Goal: Information Seeking & Learning: Learn about a topic

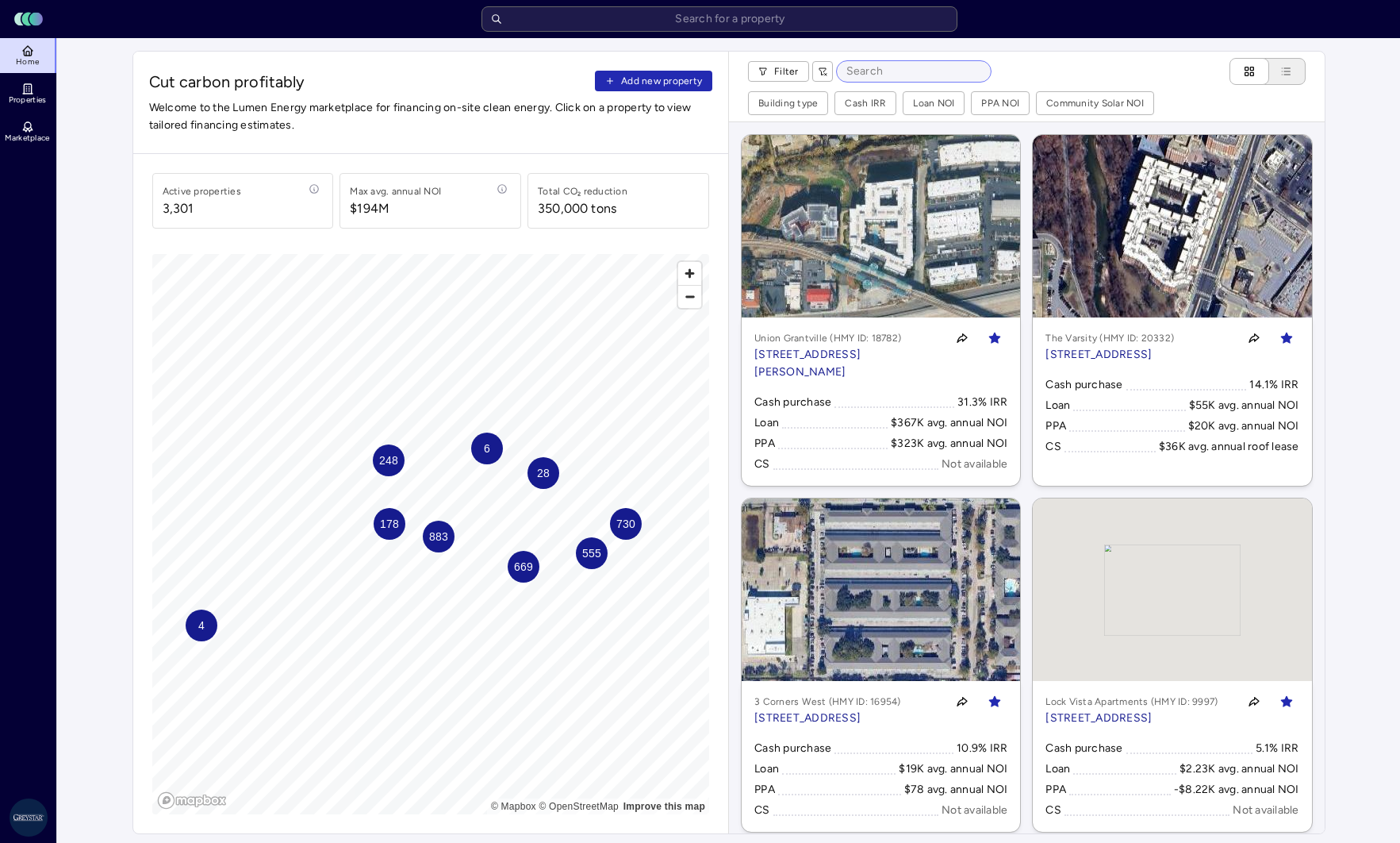
click at [867, 72] on input at bounding box center [913, 71] width 154 height 20
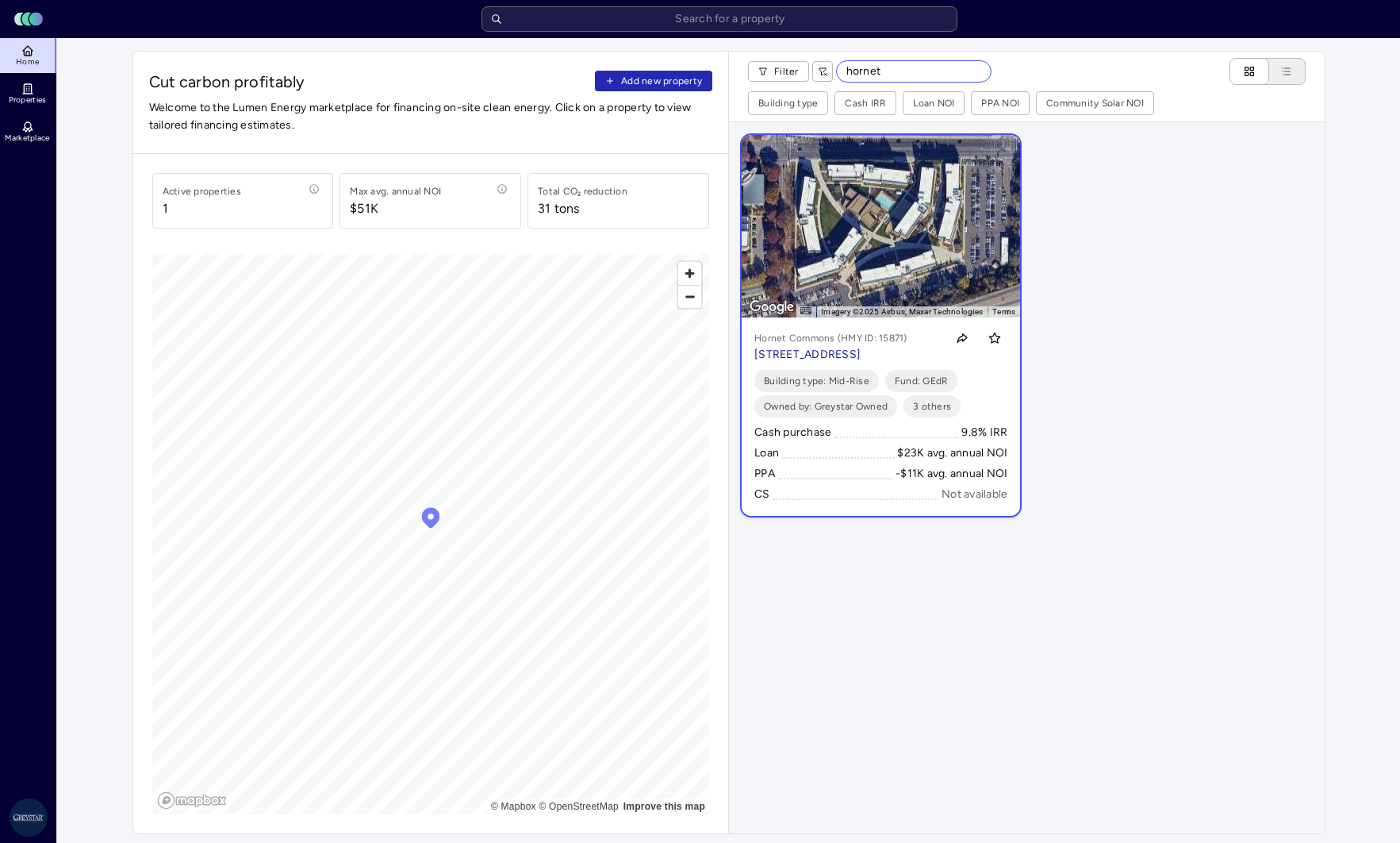
type input "hornet"
click at [892, 229] on link "To navigate the map with touch gestures double-tap and hold your finger on the …" at bounding box center [880, 326] width 278 height 381
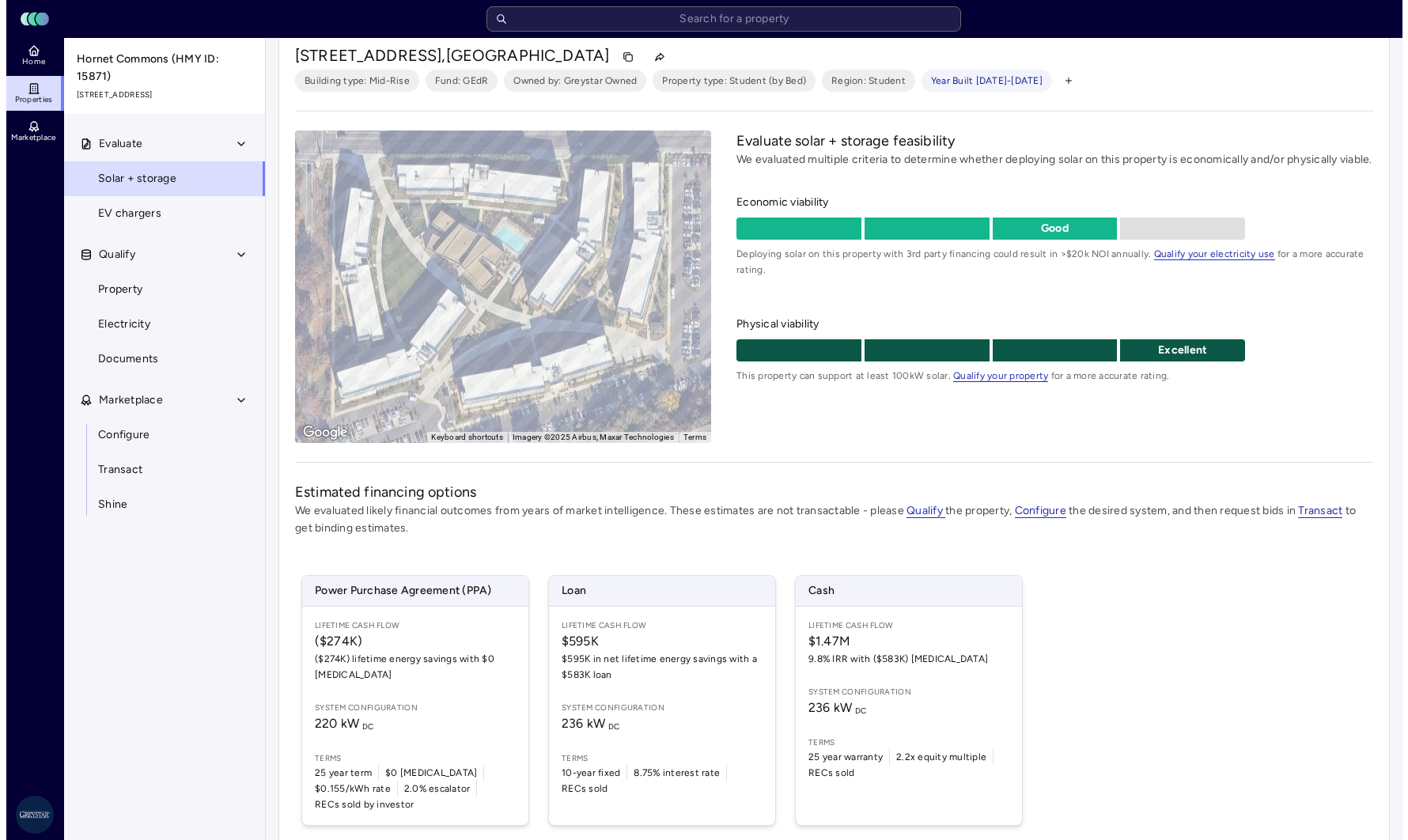
scroll to position [79, 0]
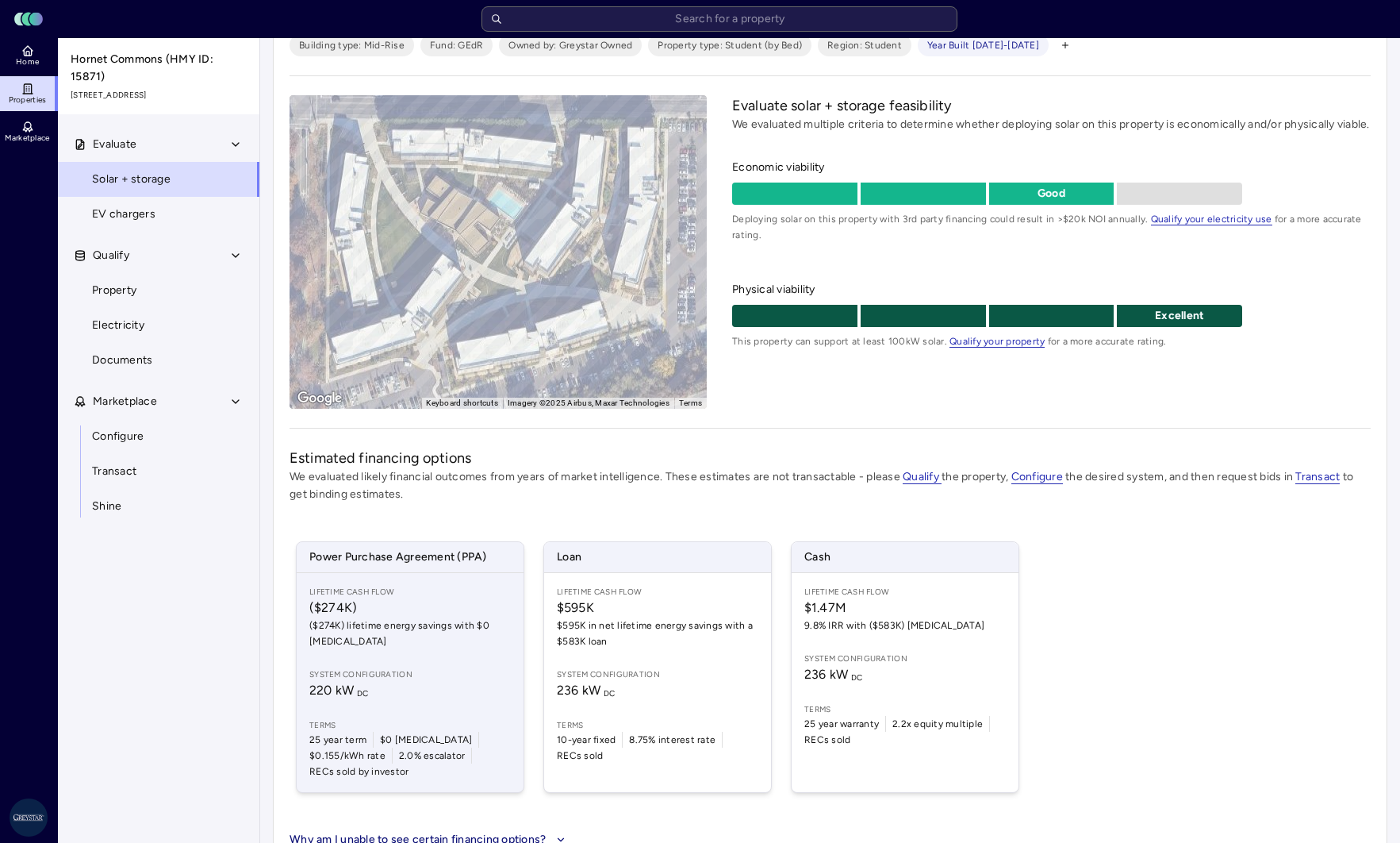
click at [424, 609] on span "($274K)" at bounding box center [410, 608] width 201 height 19
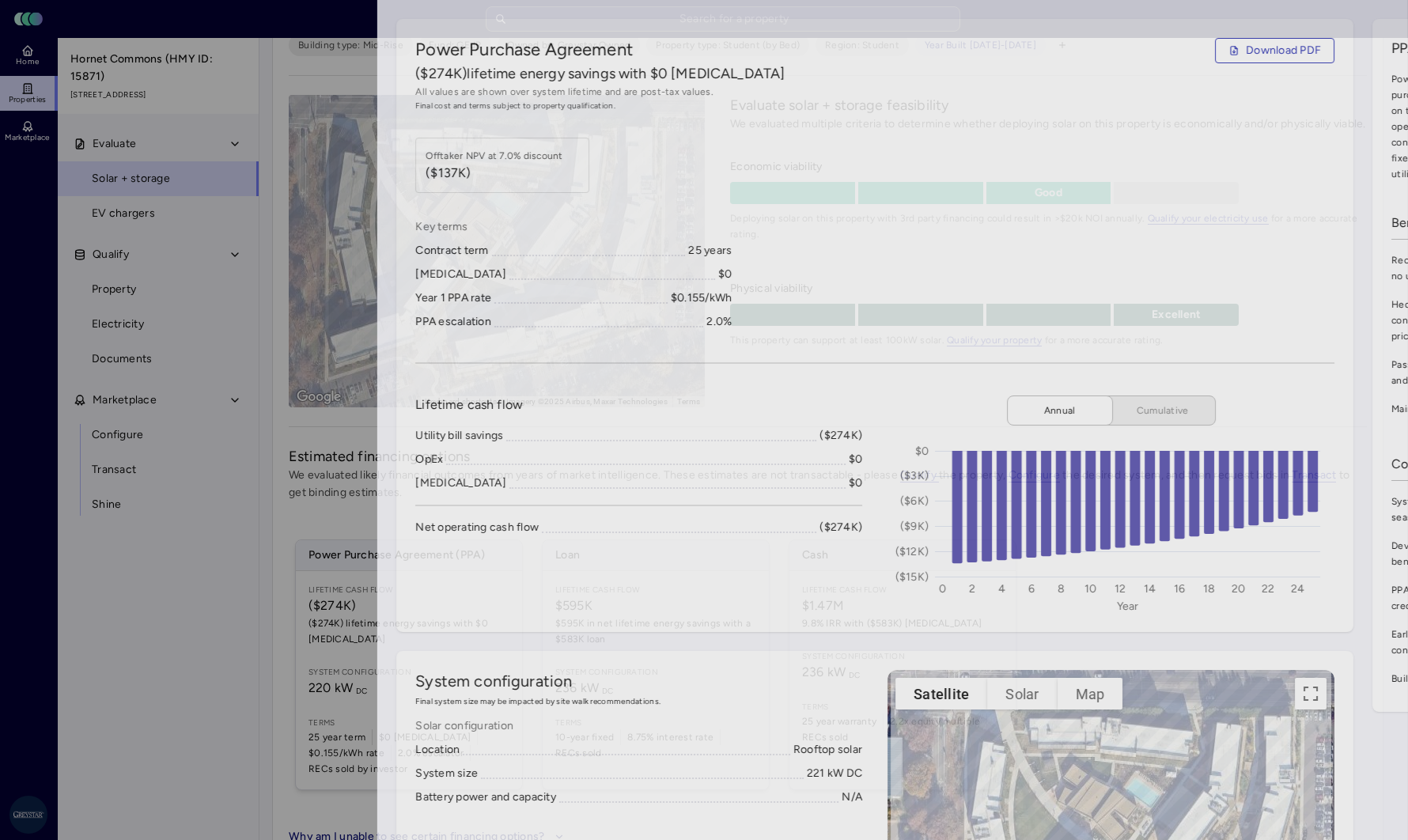
click at [61, 340] on div at bounding box center [704, 420] width 1408 height 840
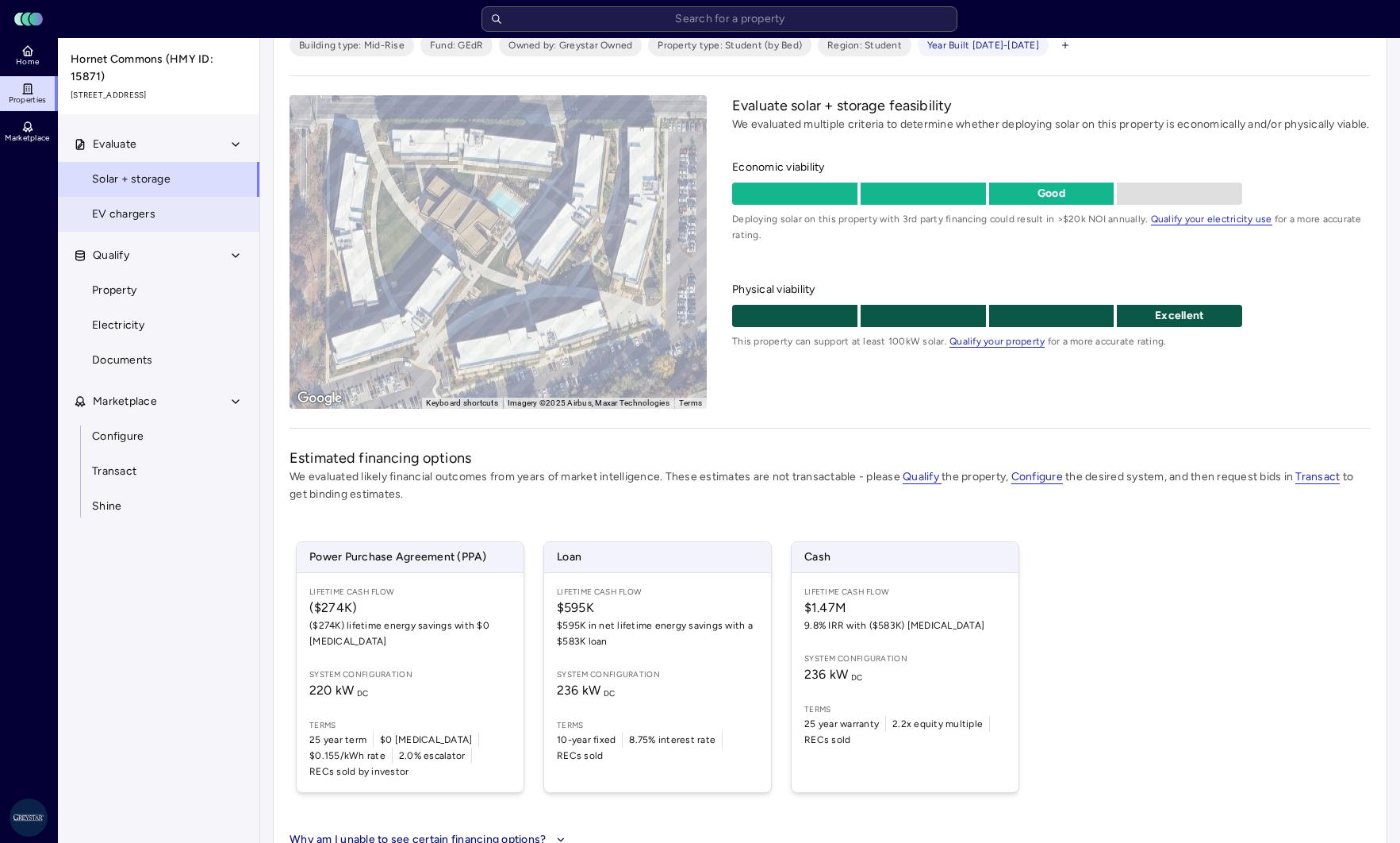
click at [147, 223] on span "EV chargers" at bounding box center [124, 215] width 64 height 17
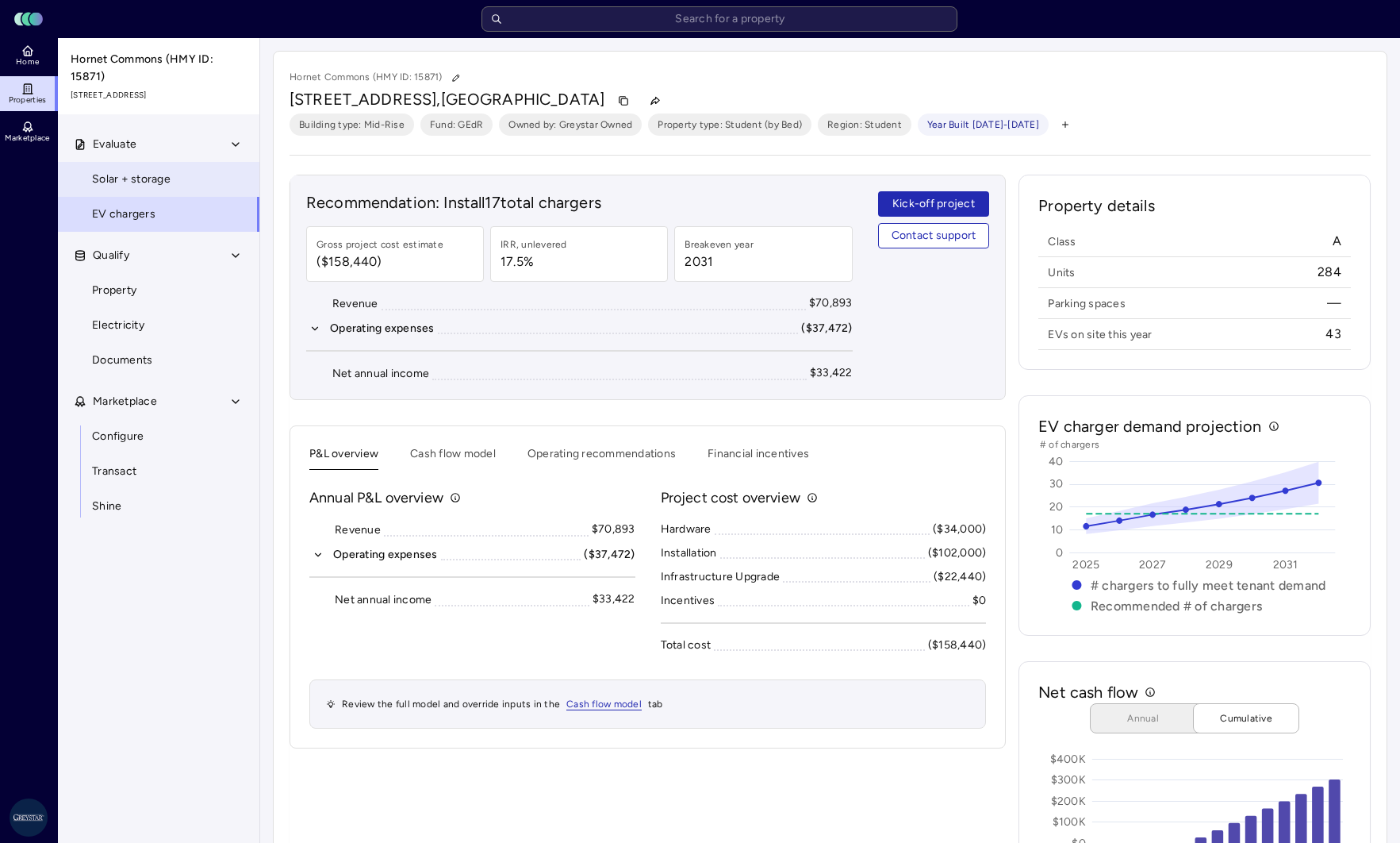
click at [153, 189] on span "Solar + storage" at bounding box center [130, 179] width 78 height 17
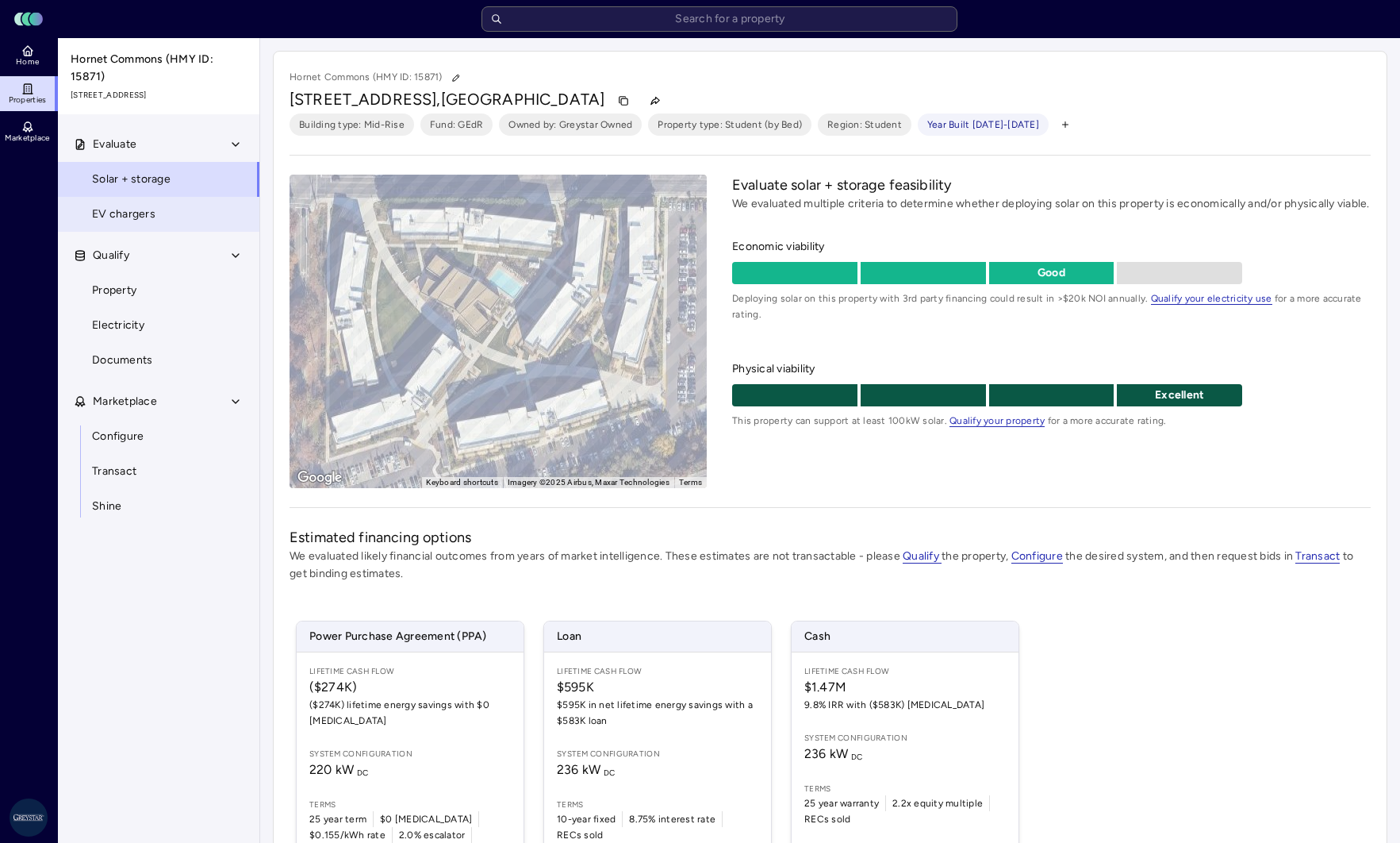
click at [135, 223] on span "EV chargers" at bounding box center [124, 215] width 64 height 17
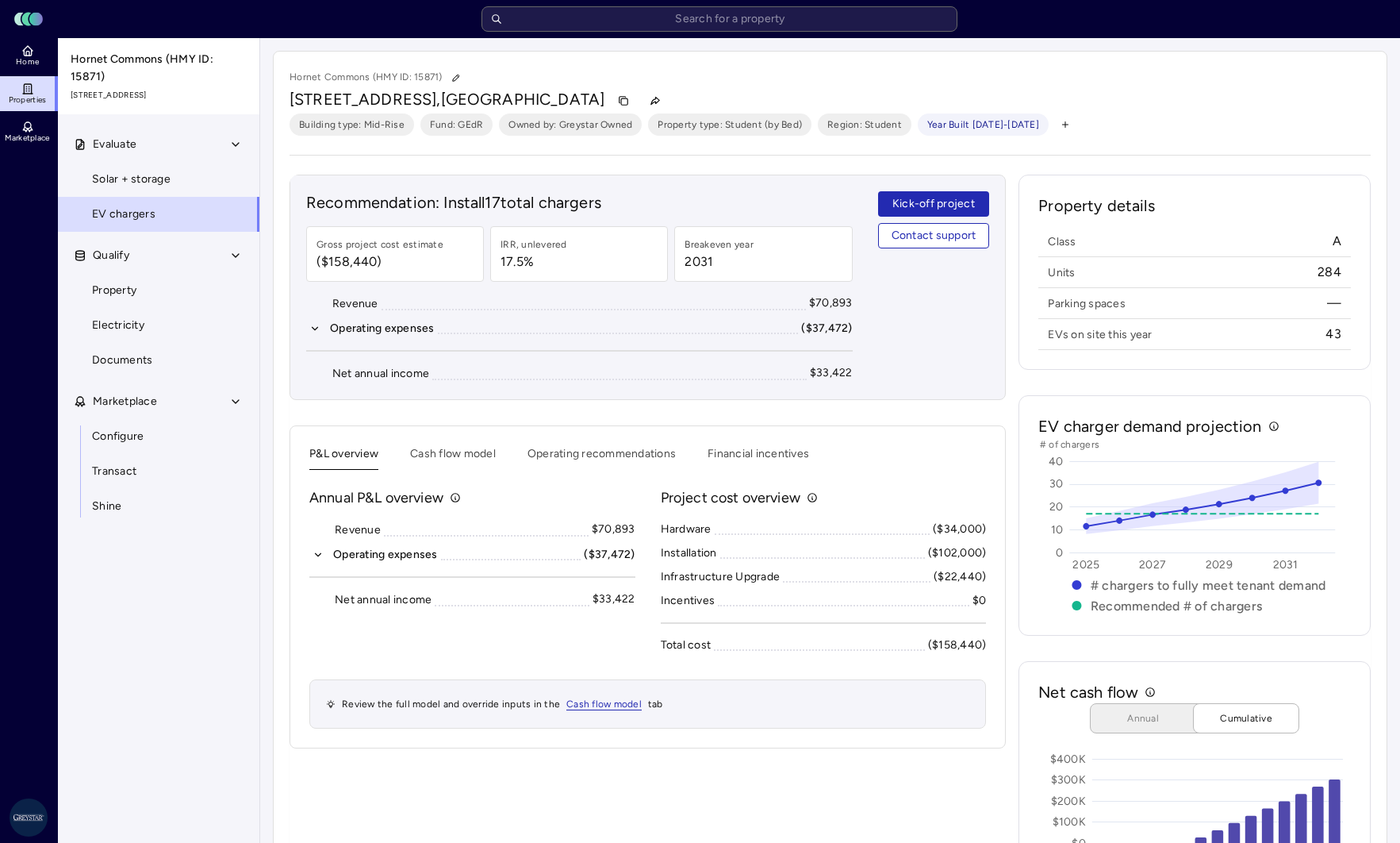
scroll to position [79, 0]
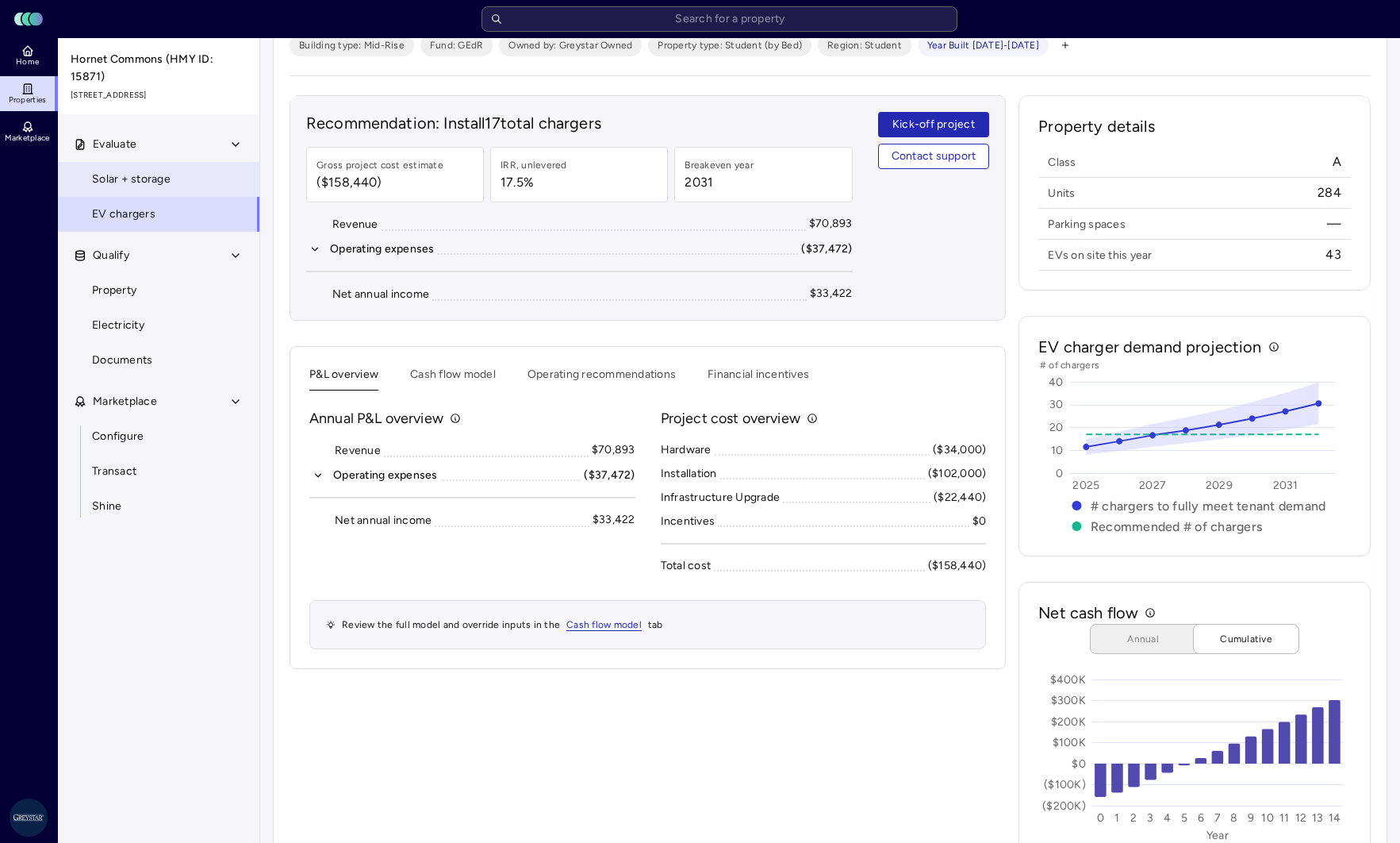
click at [142, 189] on span "Solar + storage" at bounding box center [130, 179] width 78 height 17
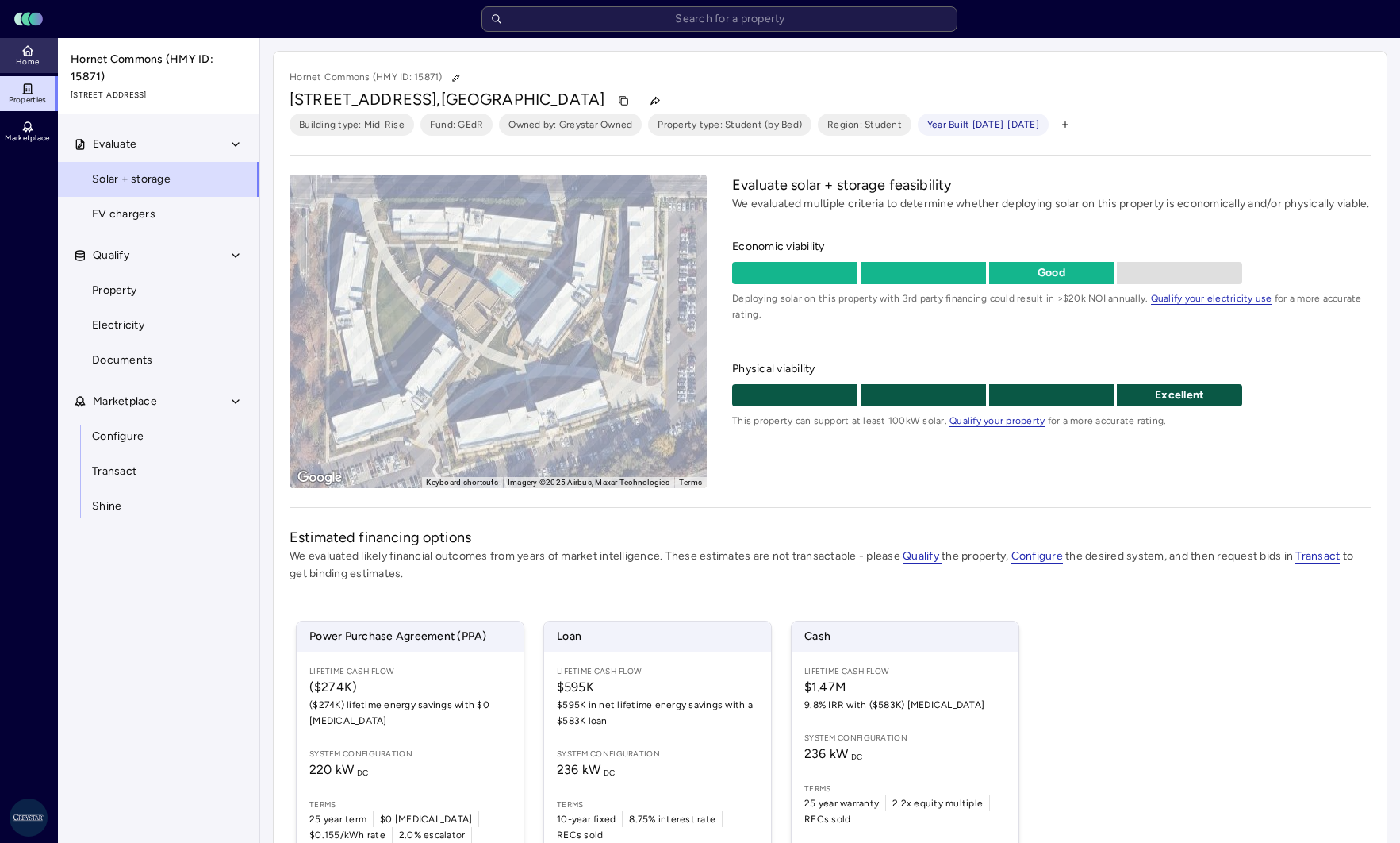
click at [24, 49] on icon at bounding box center [28, 48] width 10 height 5
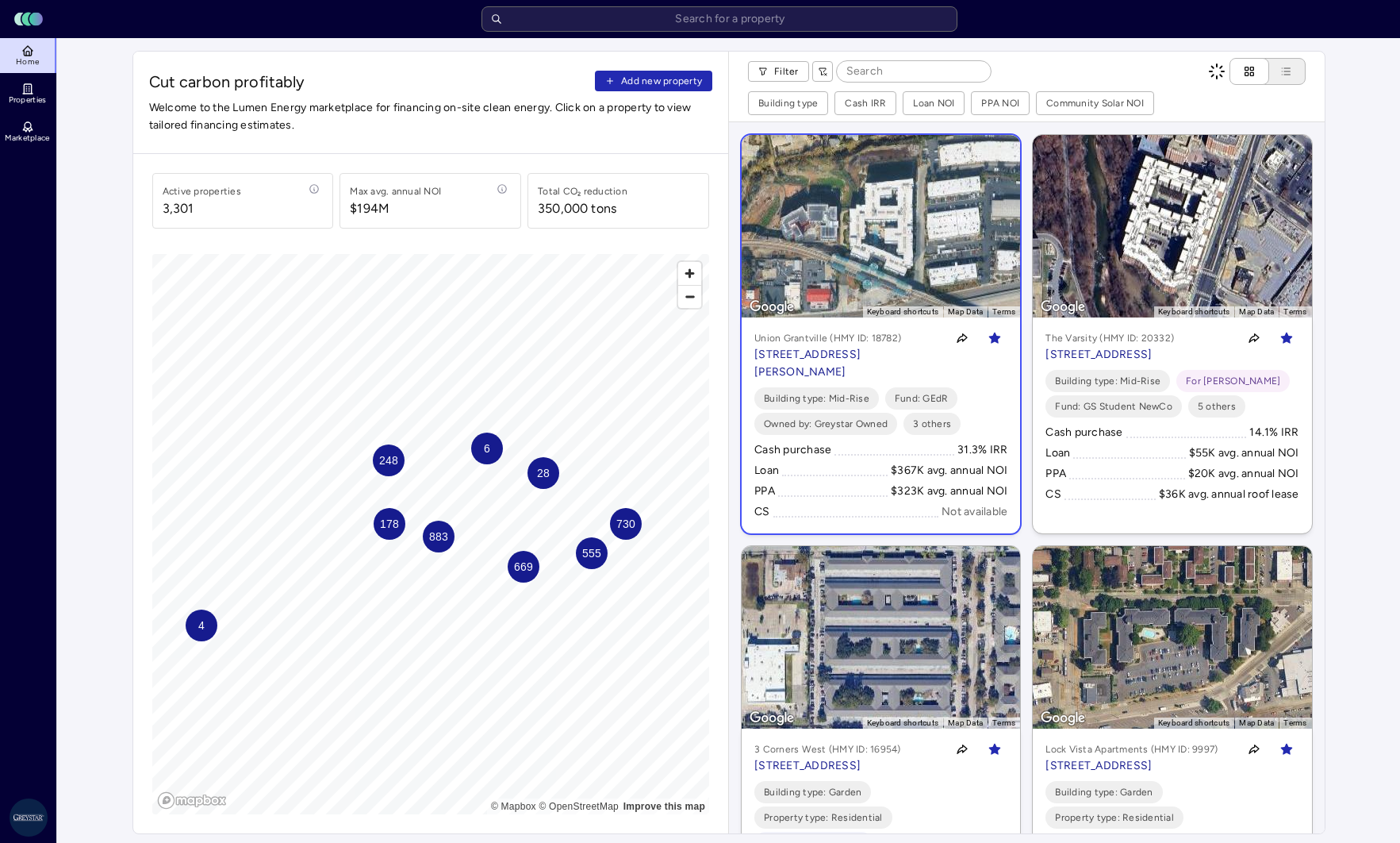
click at [829, 254] on link "To navigate the map with touch gestures double-tap and hold your finger on the …" at bounding box center [880, 334] width 278 height 398
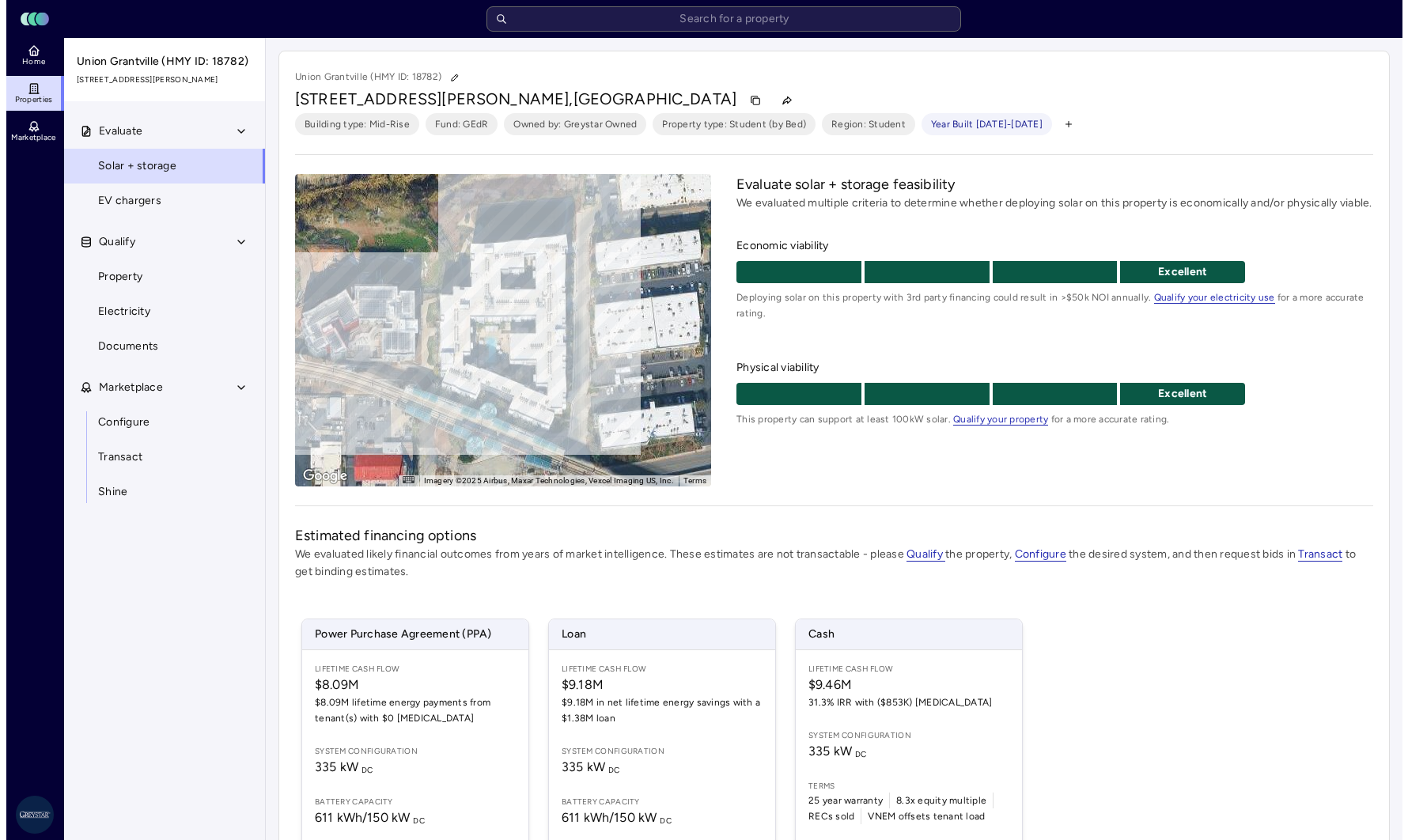
scroll to position [79, 0]
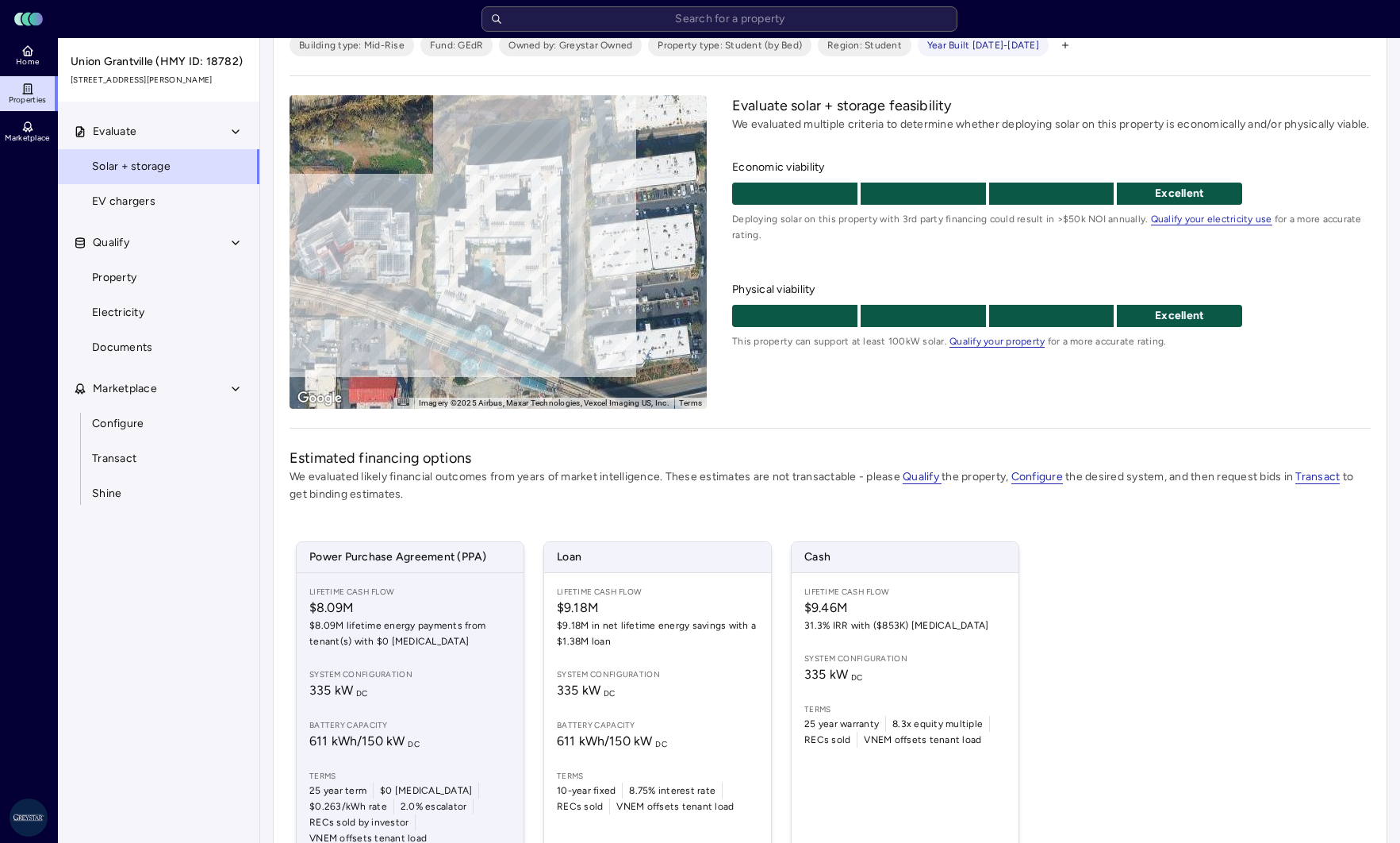
click at [429, 634] on span "$8.09M lifetime energy payments from tenant(s) with $0 [MEDICAL_DATA]" at bounding box center [410, 633] width 201 height 32
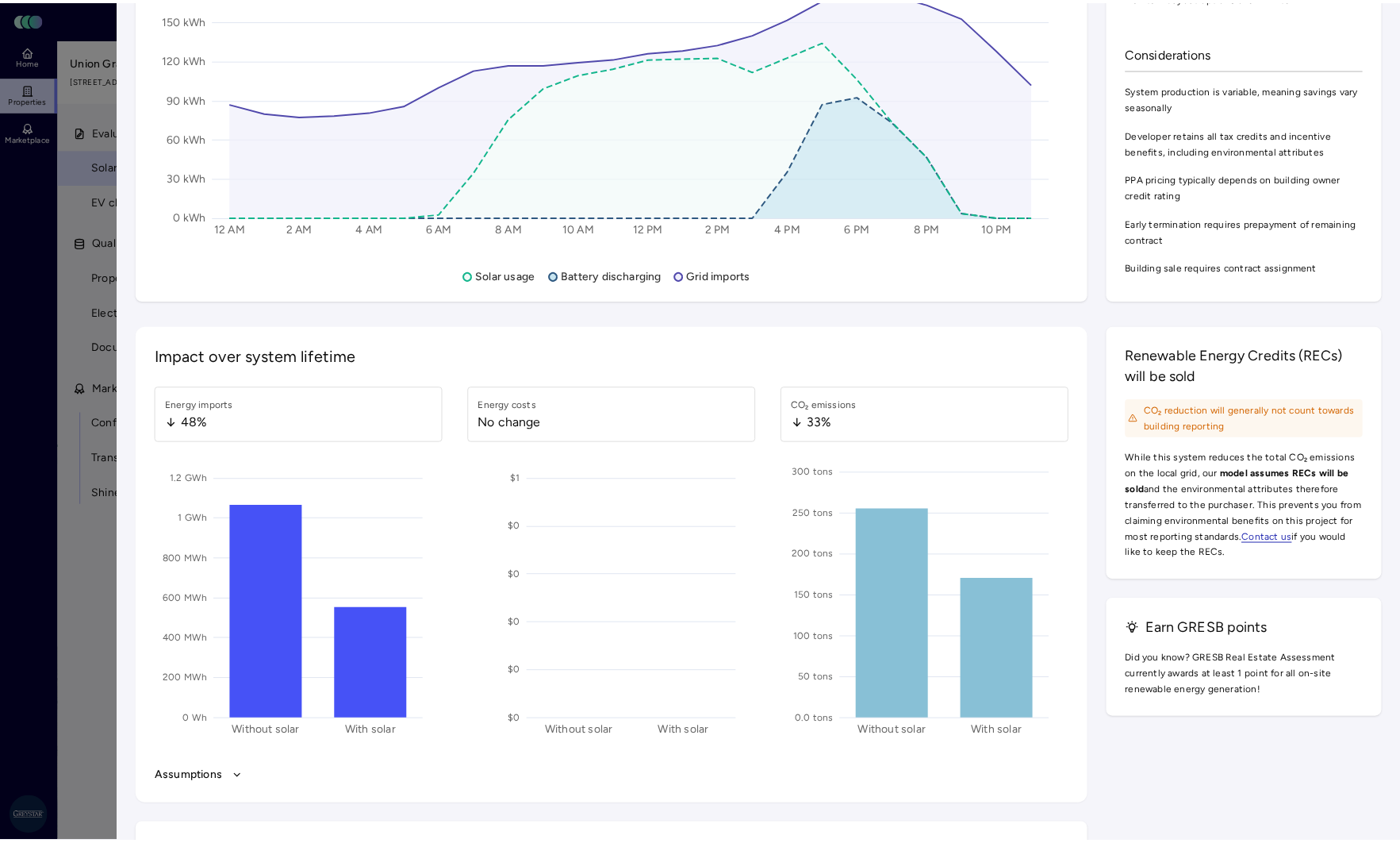
scroll to position [1190, 0]
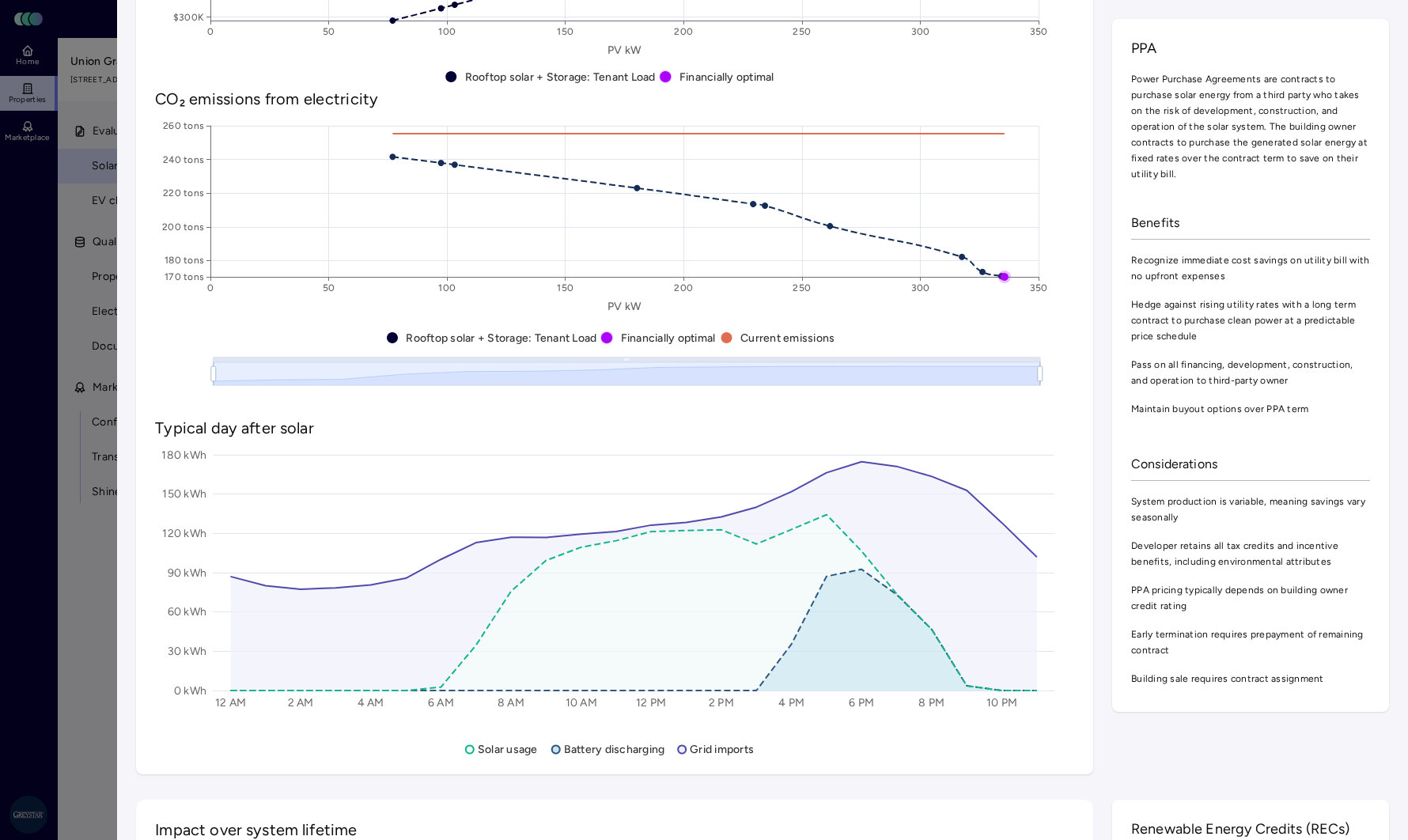
click at [34, 376] on div at bounding box center [704, 420] width 1408 height 840
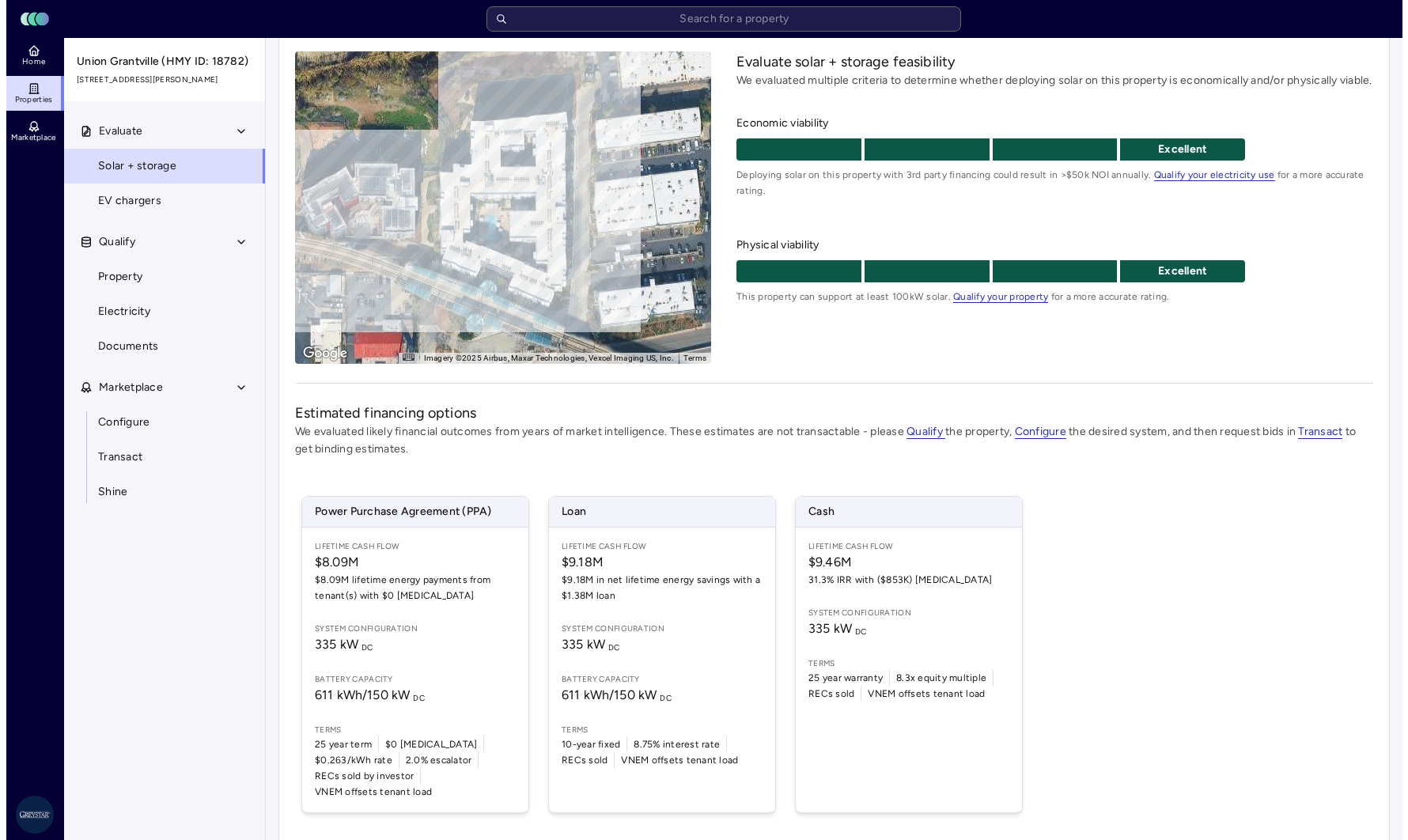
scroll to position [165, 0]
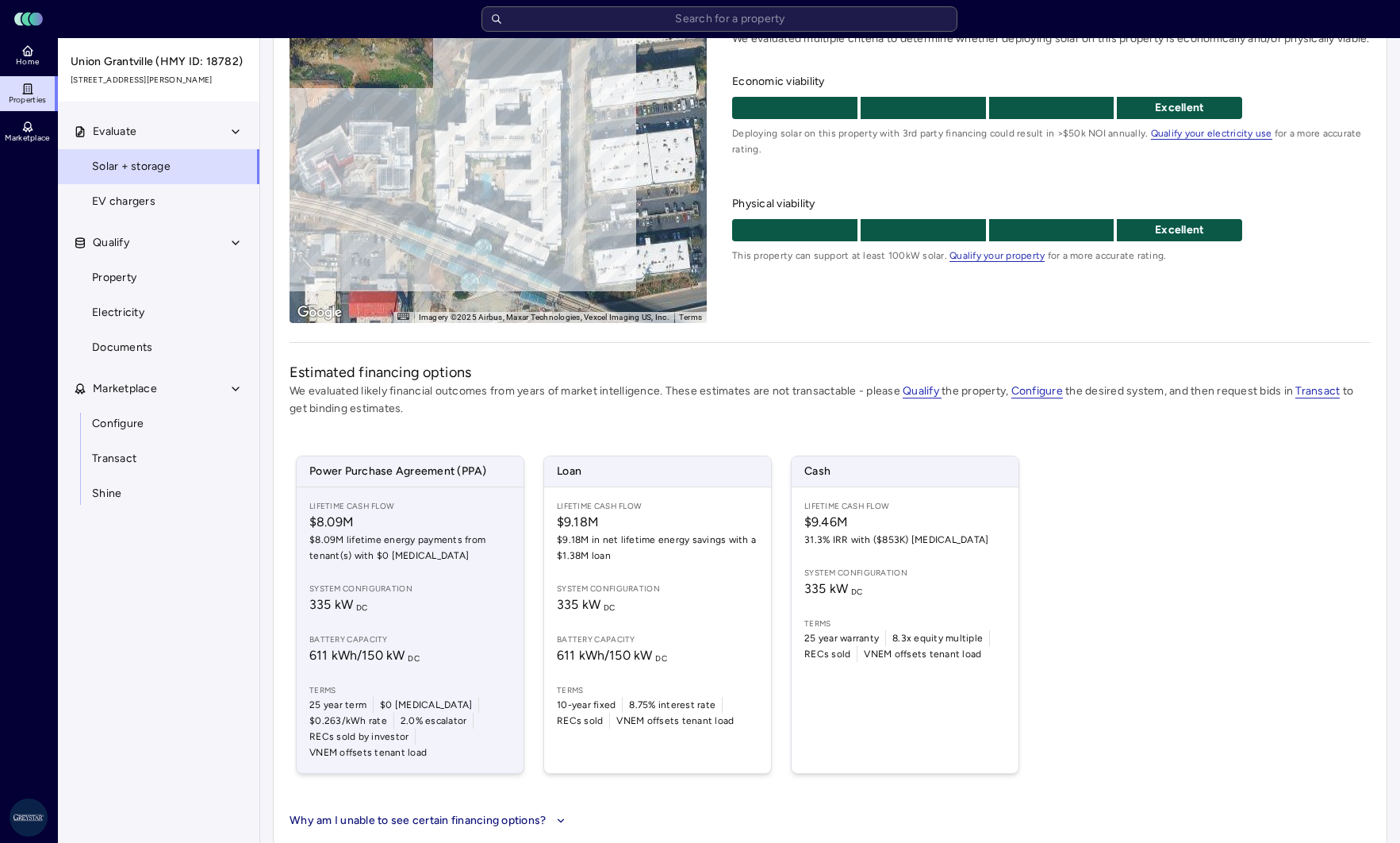
click at [480, 610] on span "335 kW DC" at bounding box center [410, 605] width 201 height 19
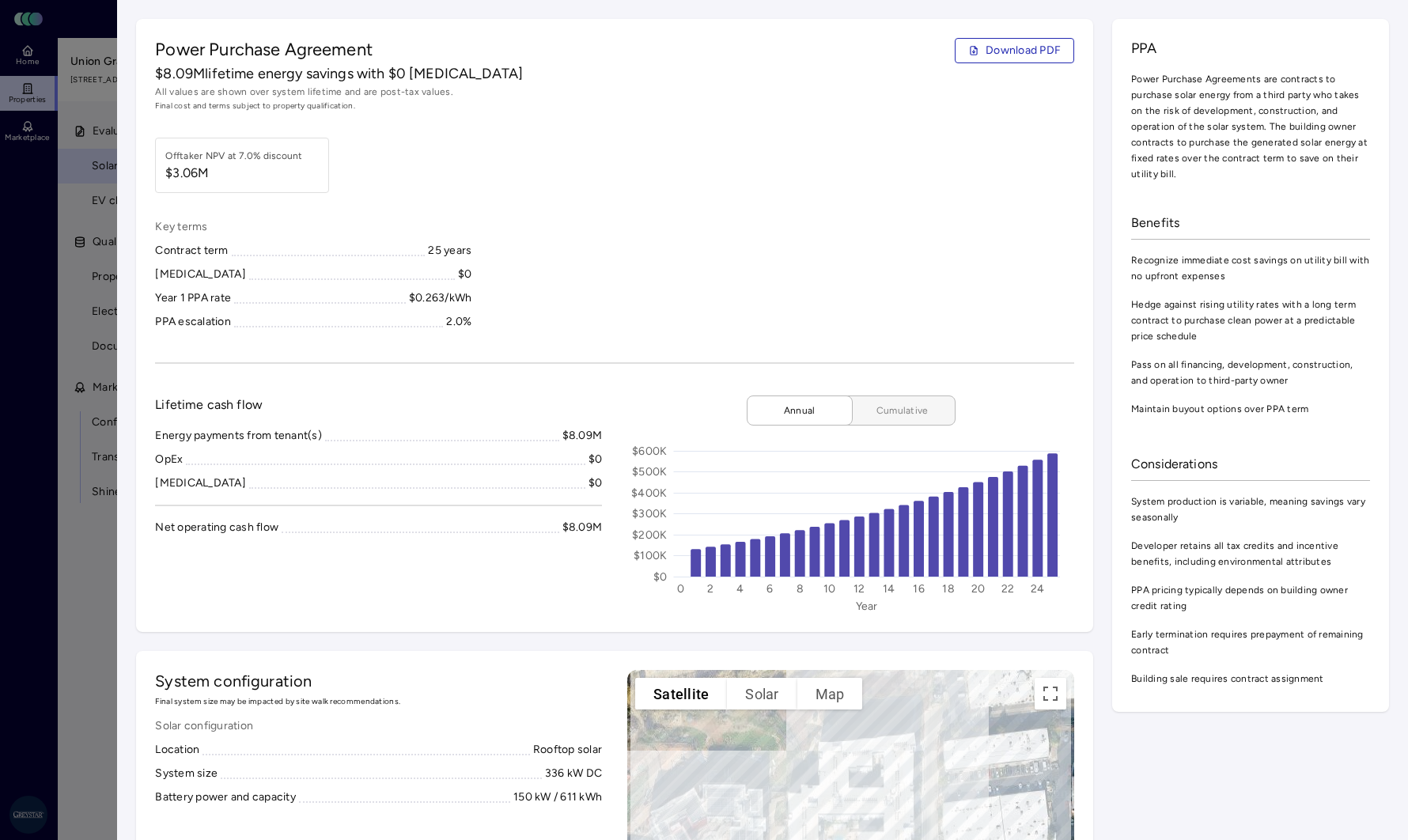
click at [898, 406] on span "Cumulative" at bounding box center [902, 410] width 79 height 15
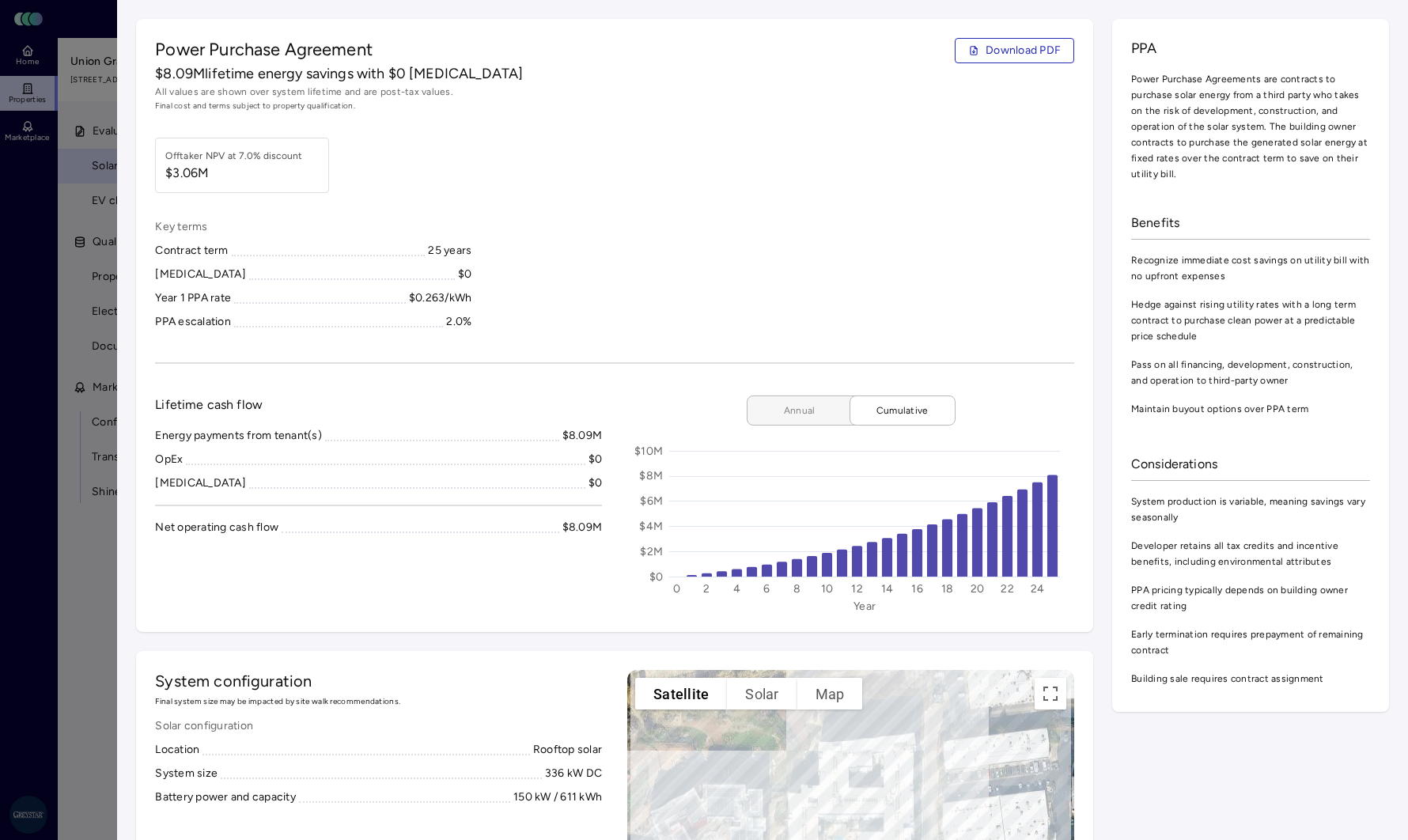
click at [809, 412] on span "Annual" at bounding box center [800, 410] width 79 height 15
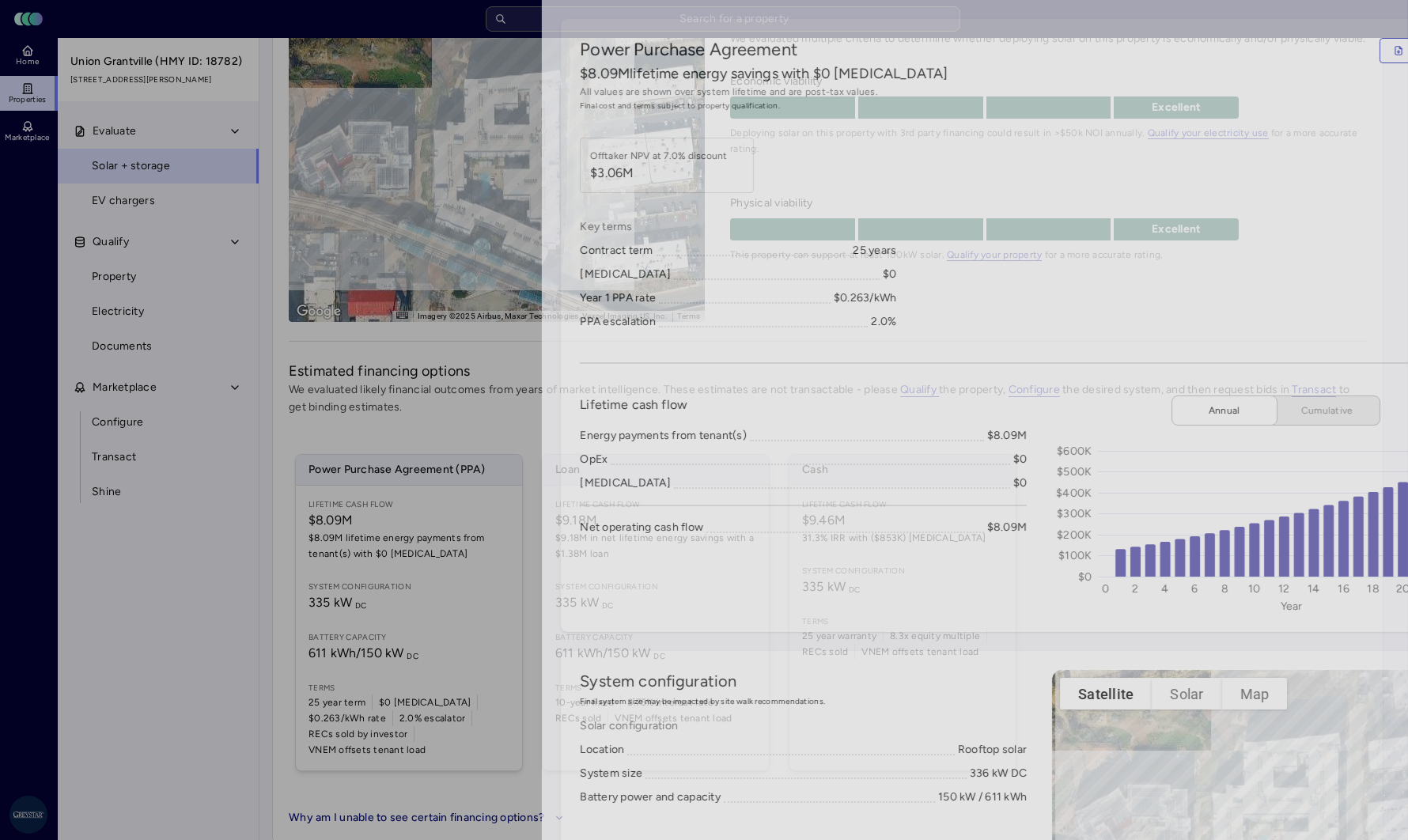
click at [61, 798] on div at bounding box center [704, 420] width 1408 height 840
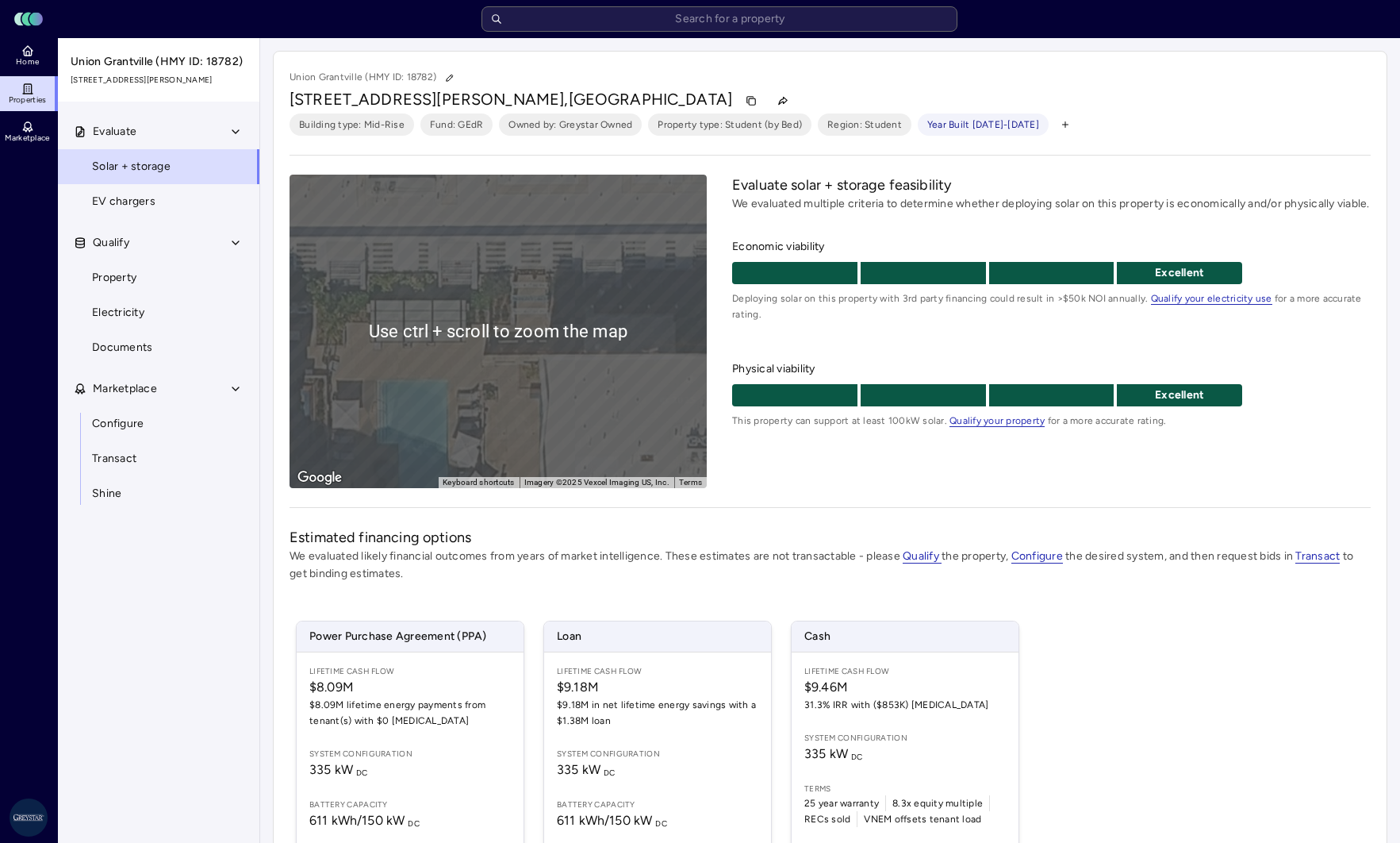
click at [375, 337] on div "To activate drag with keyboard, press Alt + Enter. Once in keyboard drag state,…" at bounding box center [499, 332] width 417 height 313
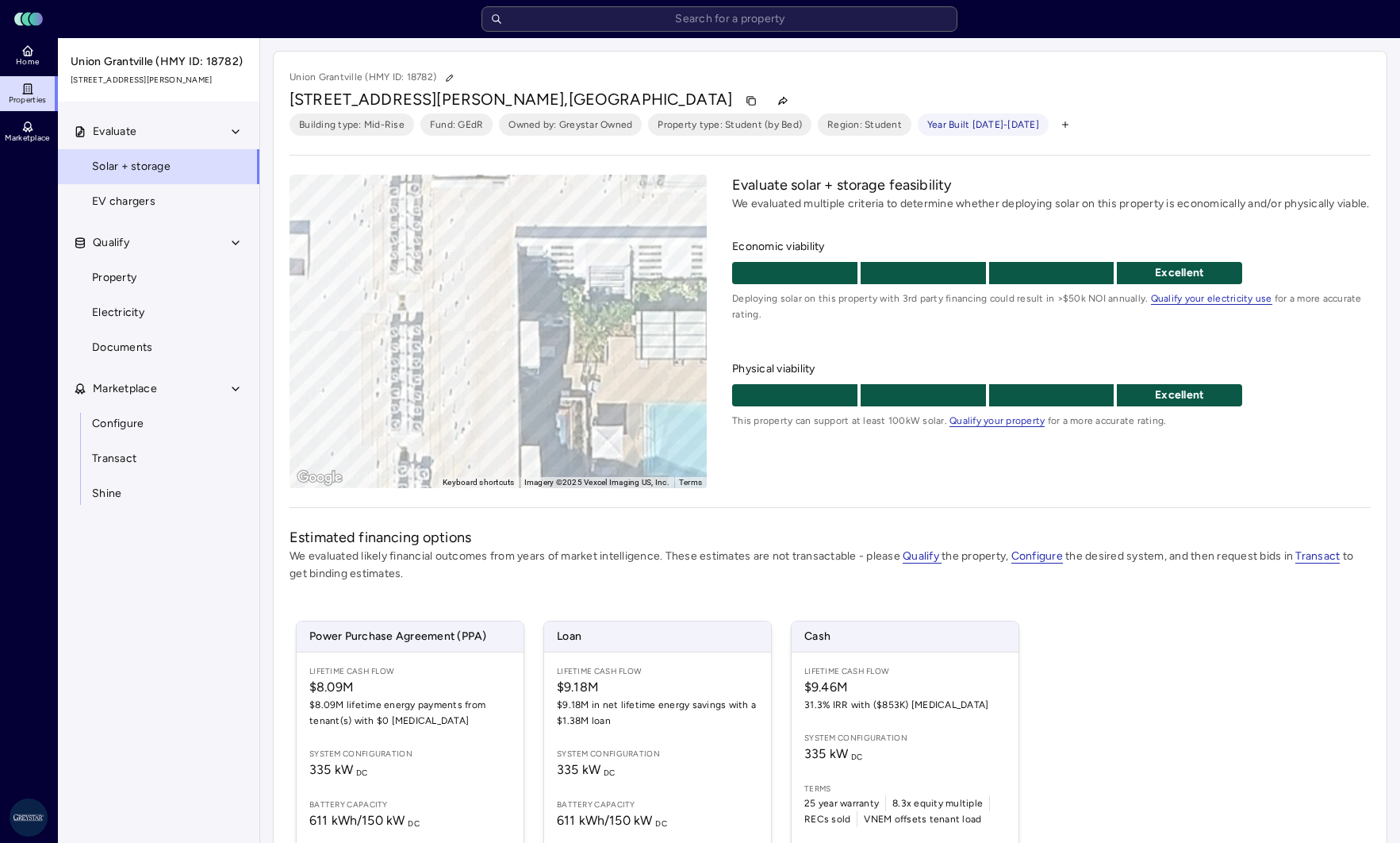
drag, startPoint x: 375, startPoint y: 335, endPoint x: 706, endPoint y: 357, distance: 331.7
click at [724, 359] on div "To navigate the map with touch gestures double-tap and hold your finger on the …" at bounding box center [830, 332] width 1081 height 313
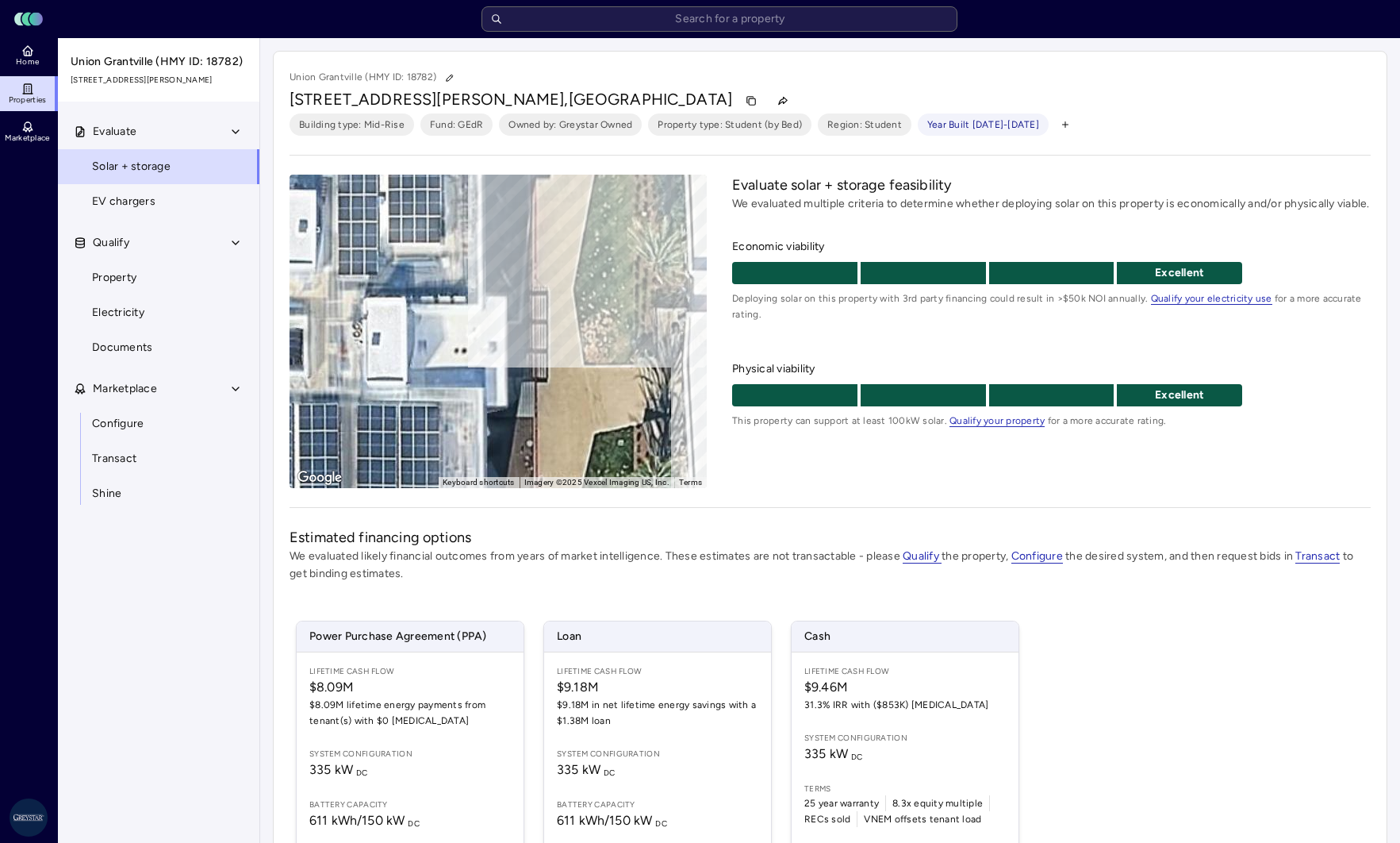
drag, startPoint x: 396, startPoint y: 340, endPoint x: 604, endPoint y: 361, distance: 209.1
click at [736, 373] on div "To navigate the map with touch gestures double-tap and hold your finger on the …" at bounding box center [830, 332] width 1081 height 313
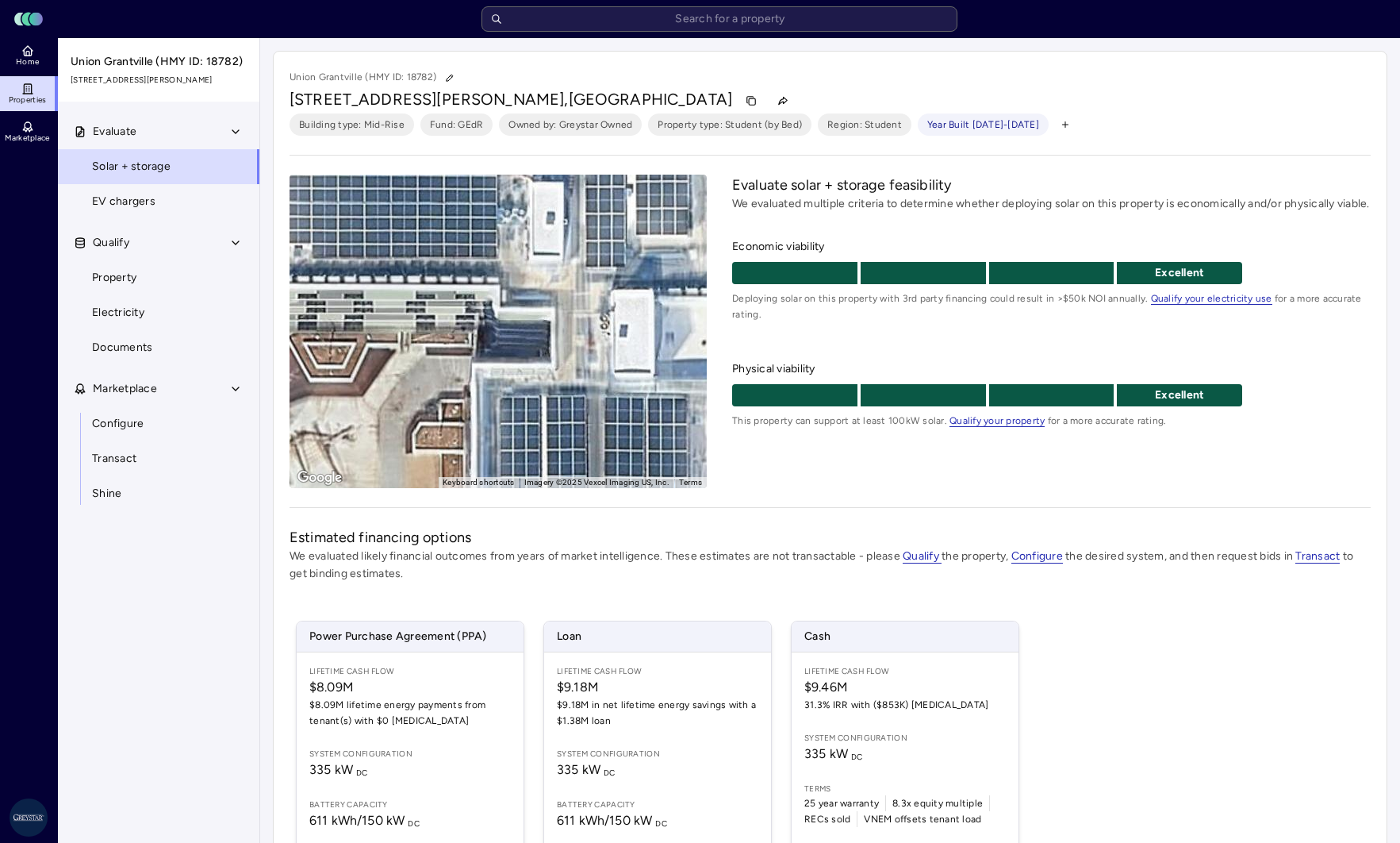
drag, startPoint x: 462, startPoint y: 349, endPoint x: 529, endPoint y: 331, distance: 69.4
click at [707, 342] on div "To navigate the map with touch gestures double-tap and hold your finger on the …" at bounding box center [830, 332] width 1081 height 313
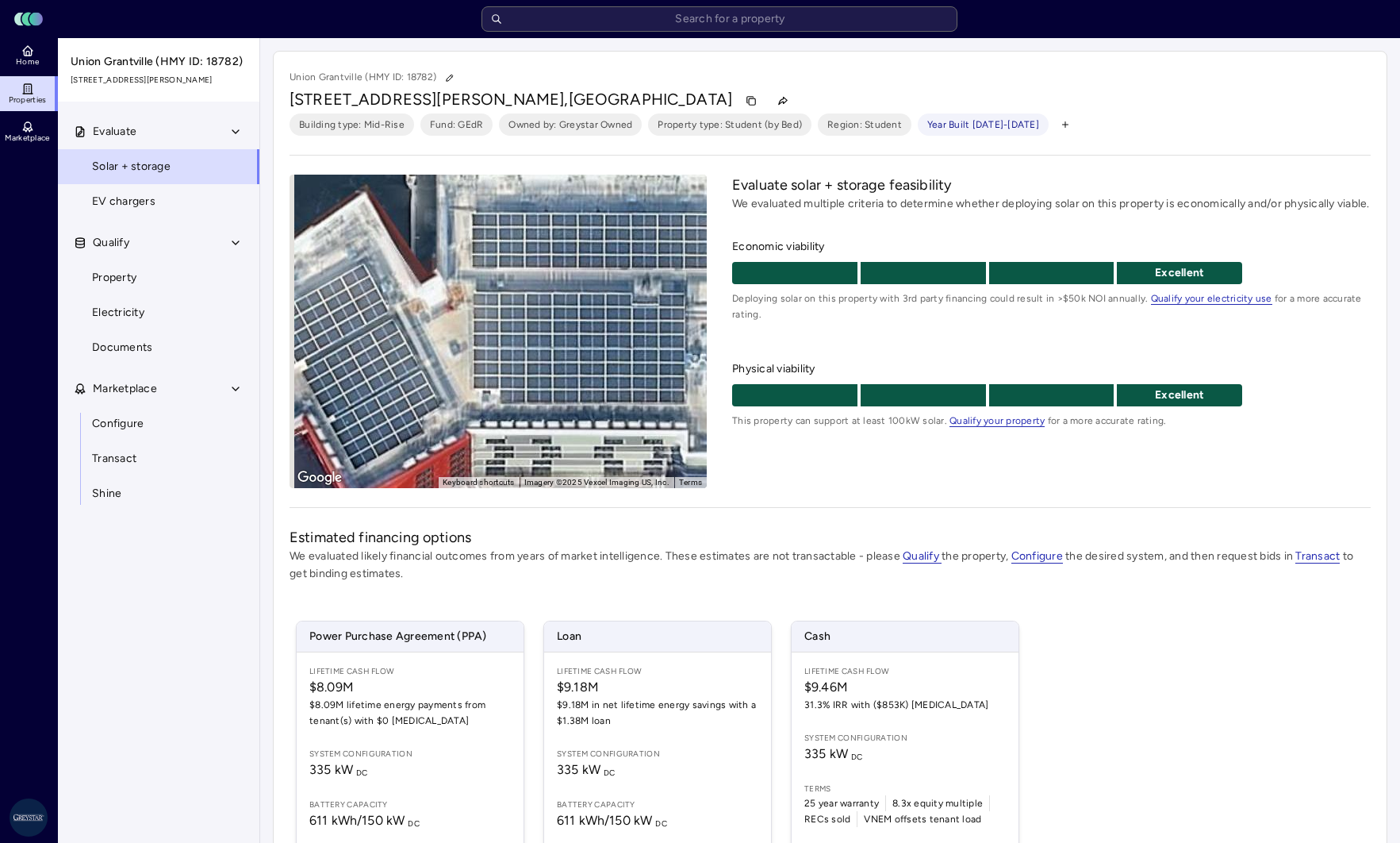
drag, startPoint x: 552, startPoint y: 371, endPoint x: 648, endPoint y: 468, distance: 136.5
click at [661, 482] on div "To activate drag with keyboard, press Alt + Enter. Once in keyboard drag state,…" at bounding box center [499, 332] width 417 height 313
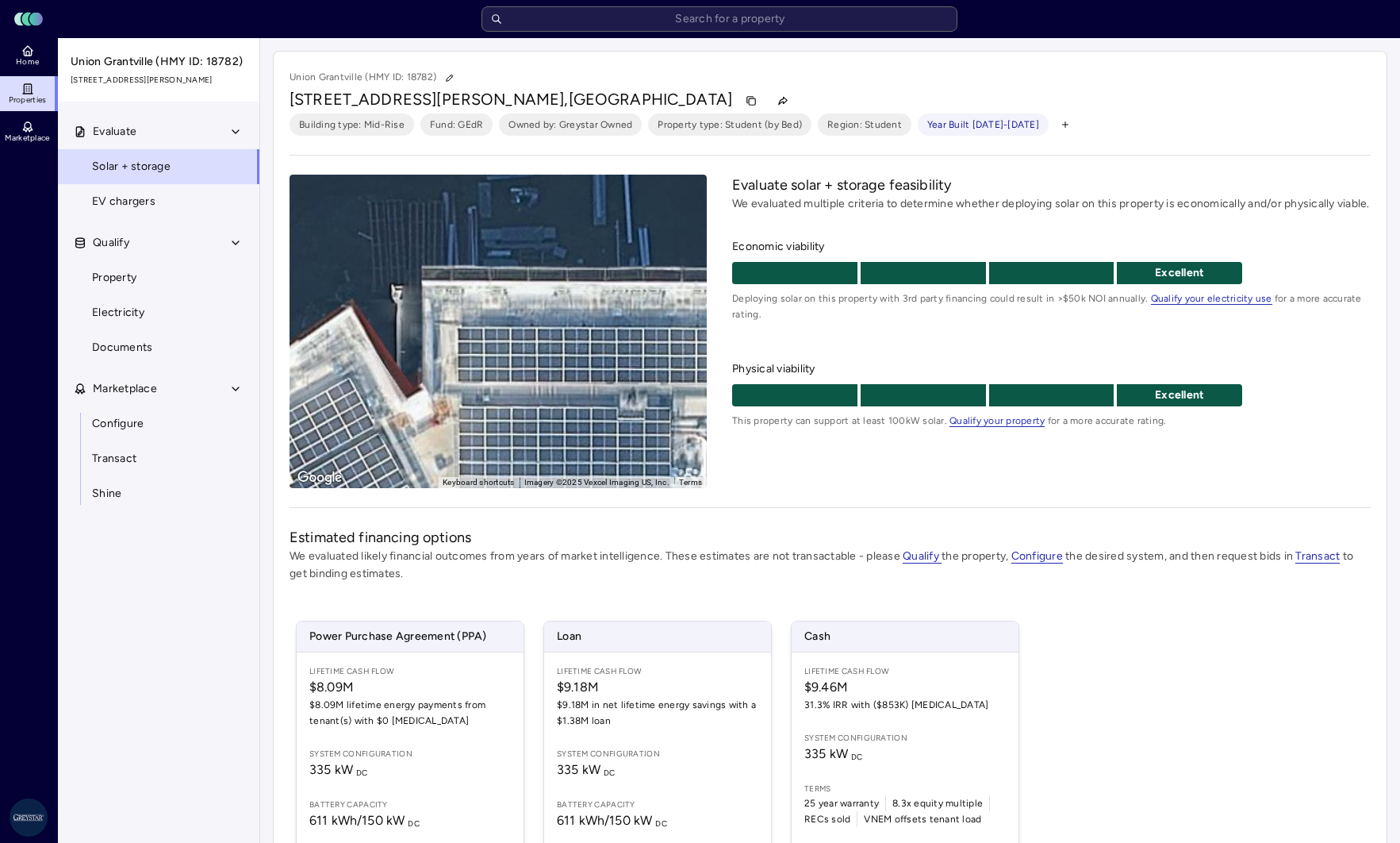
drag, startPoint x: 502, startPoint y: 370, endPoint x: 488, endPoint y: 449, distance: 80.2
click at [489, 450] on div "To activate drag with keyboard, press Alt + Enter. Once in keyboard drag state,…" at bounding box center [499, 332] width 417 height 313
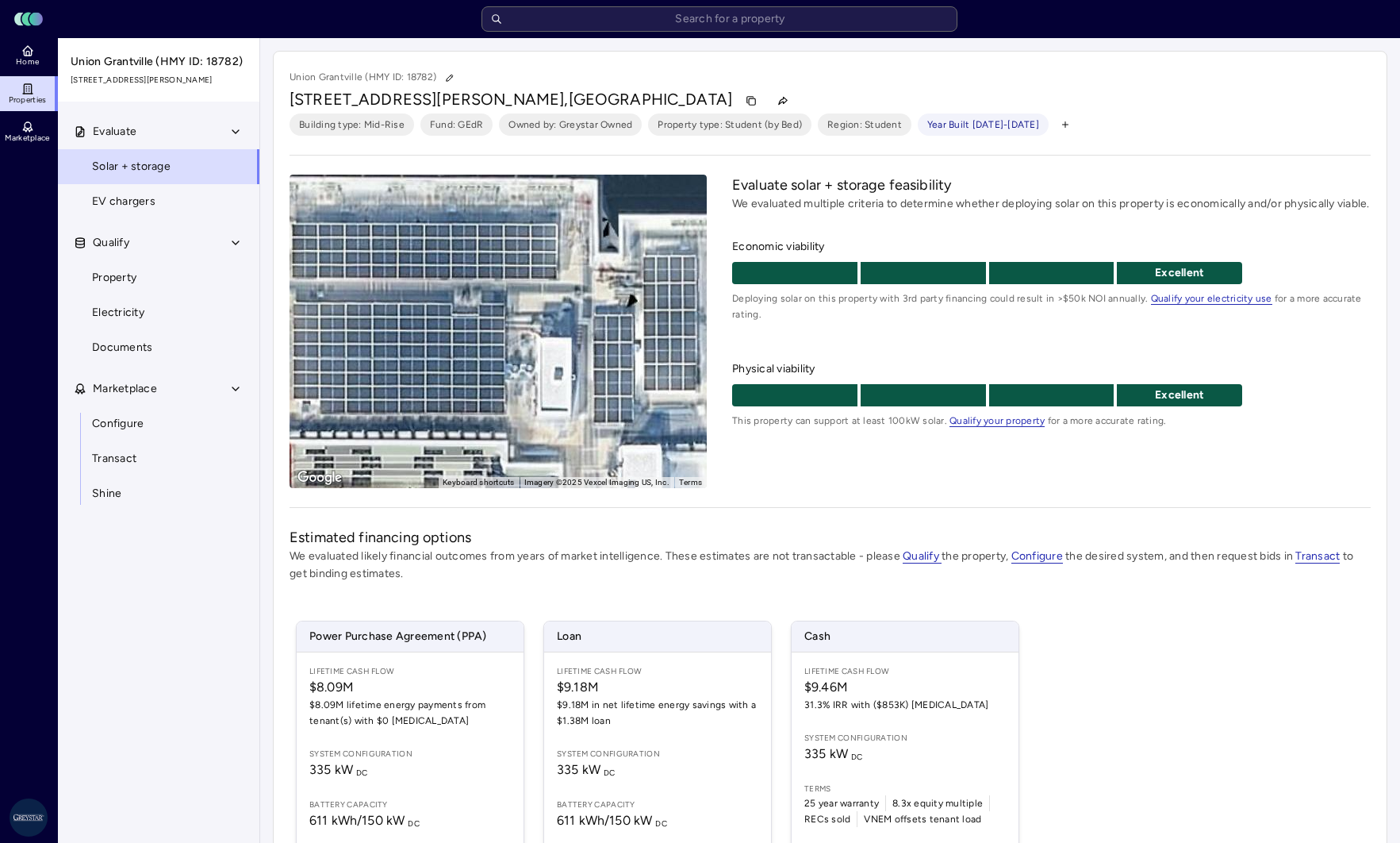
drag, startPoint x: 561, startPoint y: 367, endPoint x: 387, endPoint y: 249, distance: 210.2
click at [387, 249] on div "To activate drag with keyboard, press Alt + Enter. Once in keyboard drag state,…" at bounding box center [499, 332] width 417 height 313
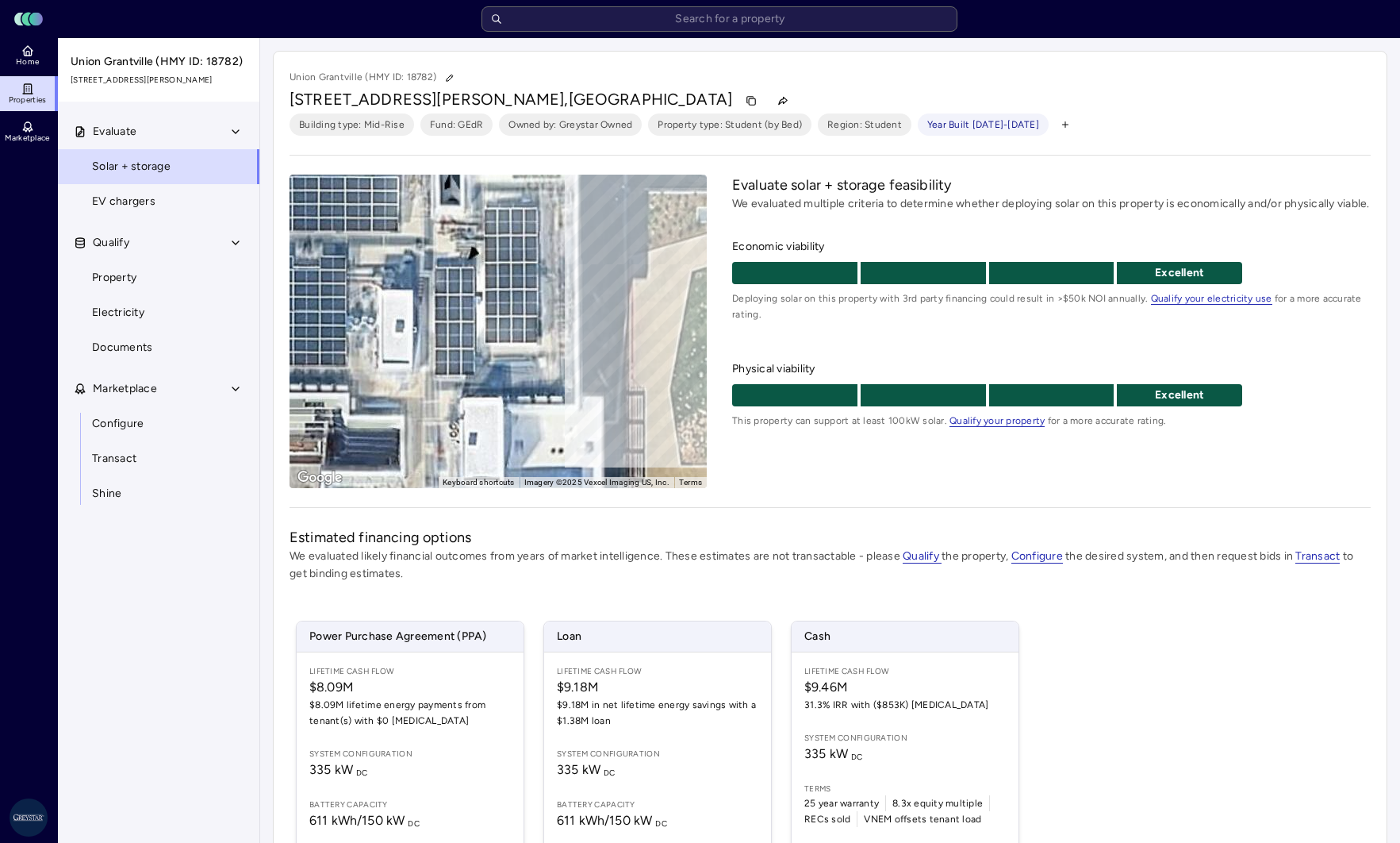
drag, startPoint x: 532, startPoint y: 292, endPoint x: 392, endPoint y: 273, distance: 141.3
click at [392, 273] on div "To activate drag with keyboard, press Alt + Enter. Once in keyboard drag state,…" at bounding box center [499, 332] width 417 height 313
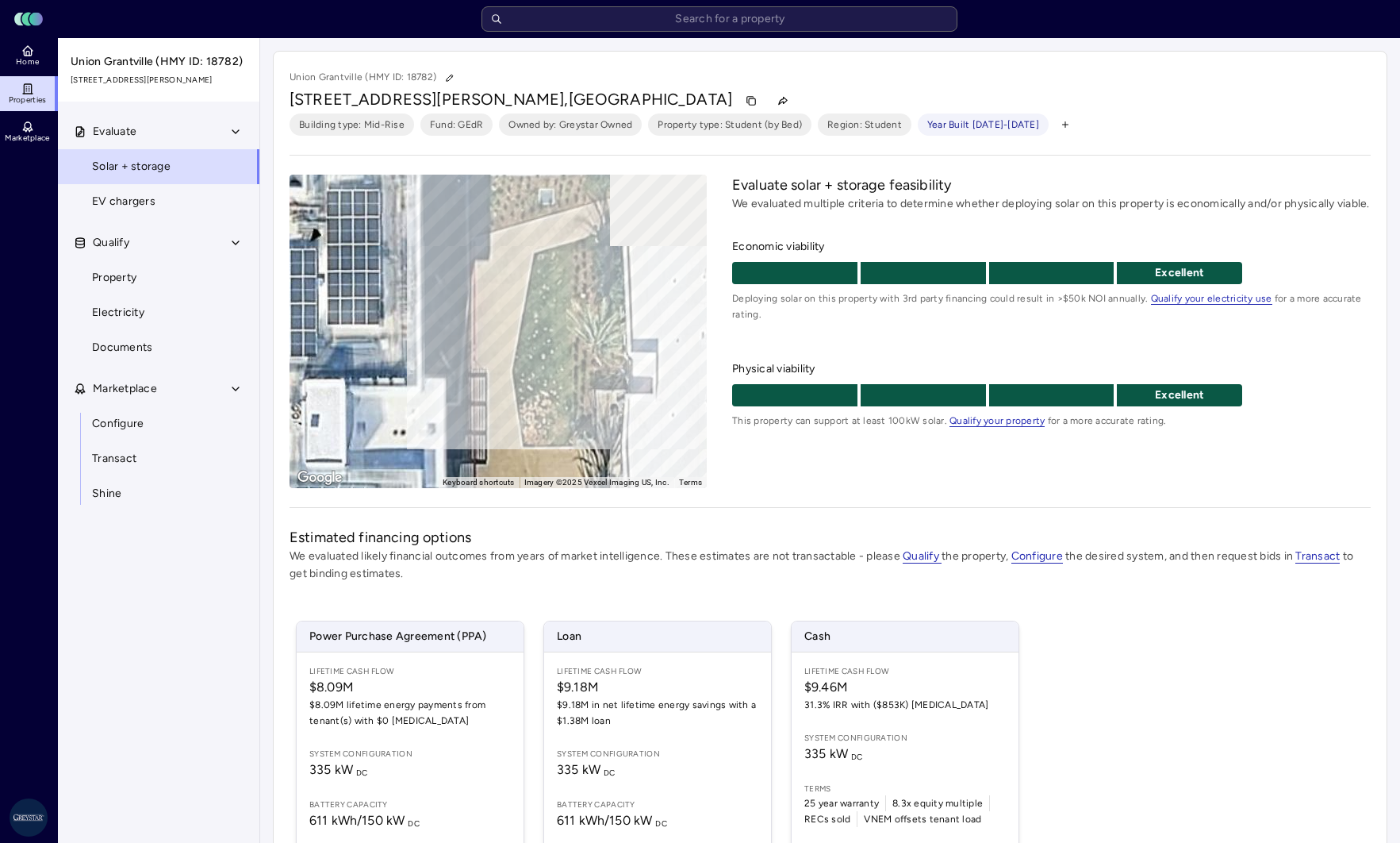
drag, startPoint x: 578, startPoint y: 295, endPoint x: 373, endPoint y: 261, distance: 207.8
click at [373, 261] on div "To activate drag with keyboard, press Alt + Enter. Once in keyboard drag state,…" at bounding box center [499, 332] width 417 height 313
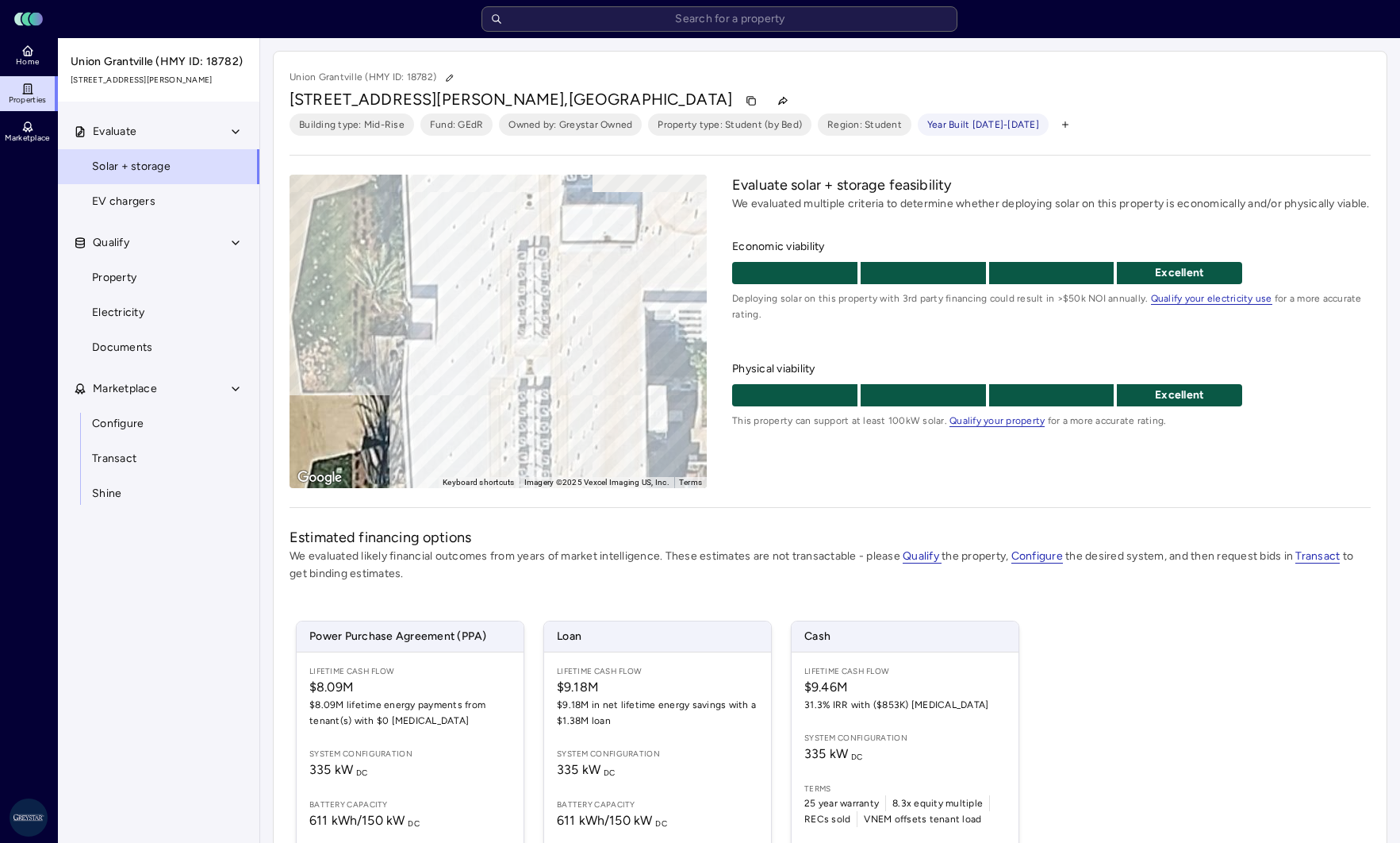
drag, startPoint x: 509, startPoint y: 281, endPoint x: 300, endPoint y: 237, distance: 213.6
click at [300, 237] on div "To activate drag with keyboard, press Alt + Enter. Once in keyboard drag state,…" at bounding box center [499, 332] width 417 height 313
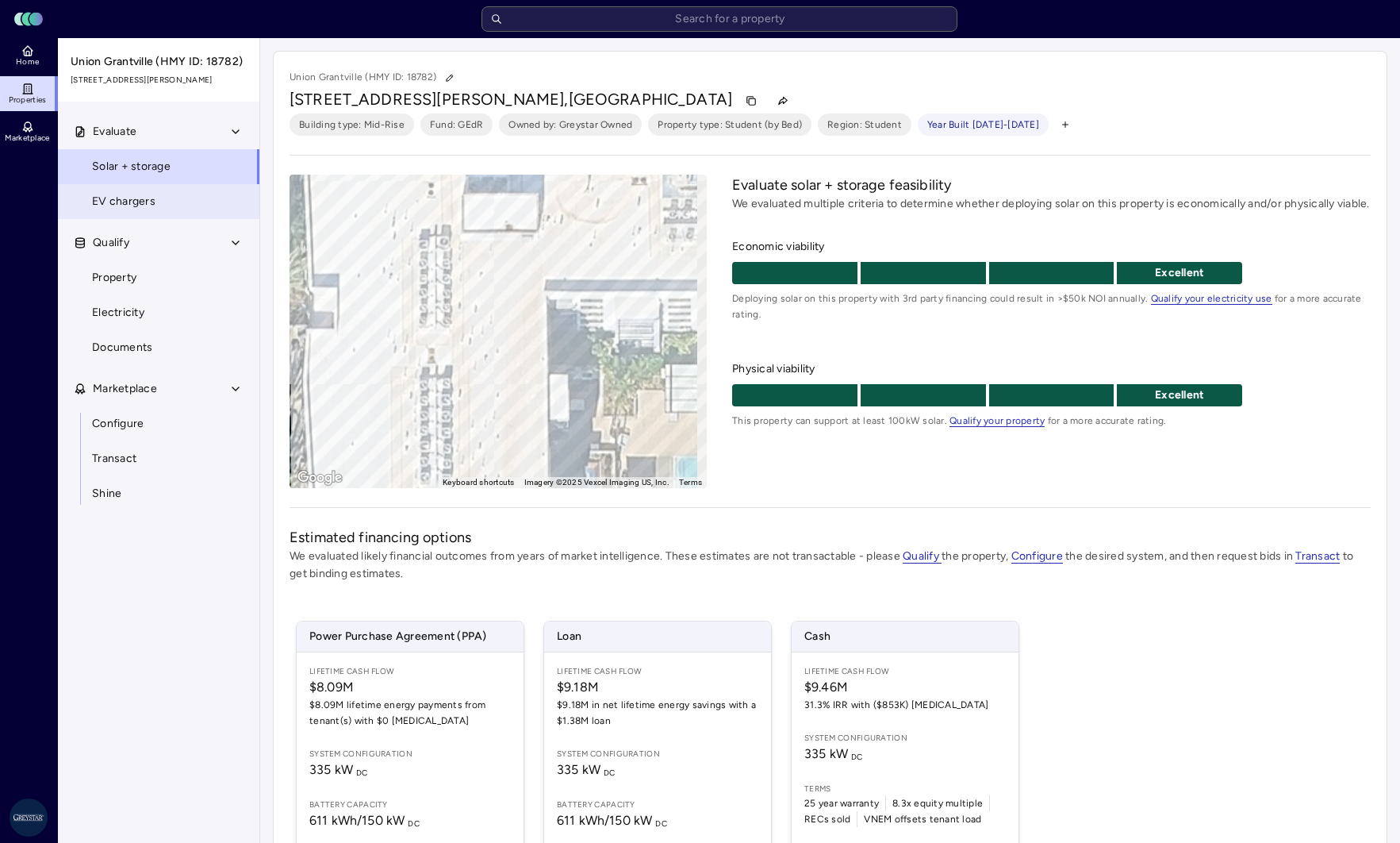
drag, startPoint x: 385, startPoint y: 238, endPoint x: 245, endPoint y: 205, distance: 143.8
click at [245, 205] on div "Home Properties Marketplace Greystar AS [PERSON_NAME] Union [GEOGRAPHIC_DATA] (…" at bounding box center [700, 530] width 1400 height 985
